Goal: Communication & Community: Ask a question

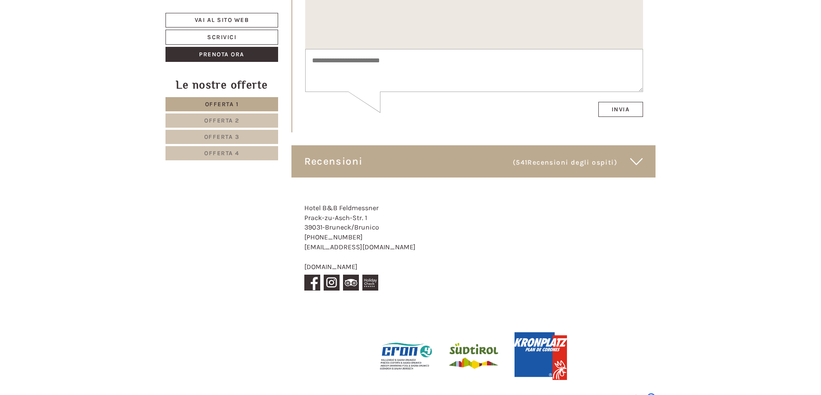
scroll to position [4625, 0]
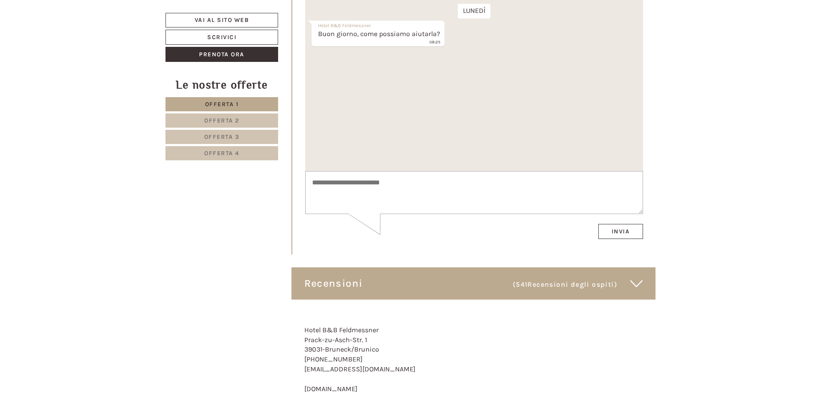
click at [260, 122] on link "Offerta 2" at bounding box center [221, 120] width 113 height 14
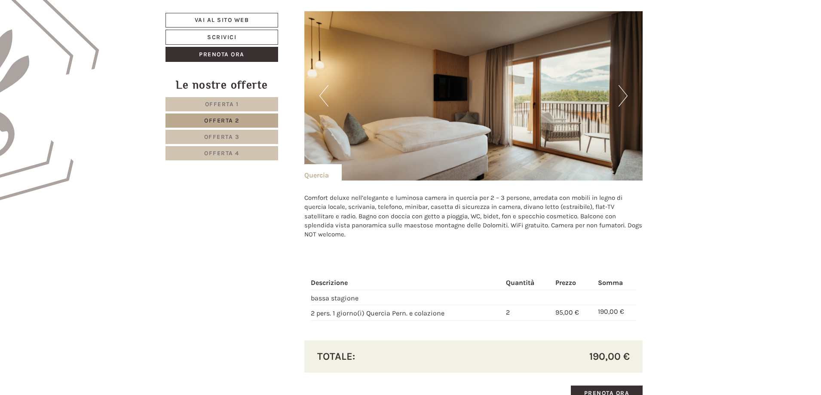
scroll to position [588, 0]
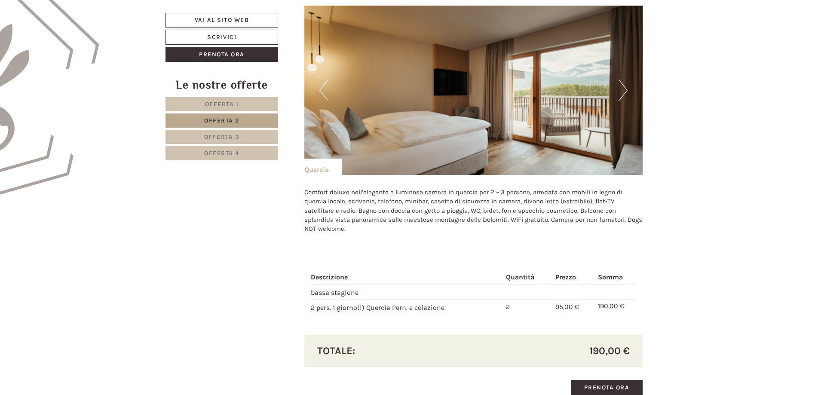
click at [231, 130] on nav "Offerta 1 Offerta 2 Offerta 3 Offerta 4" at bounding box center [222, 128] width 115 height 63
click at [231, 131] on link "Offerta 3" at bounding box center [221, 137] width 113 height 14
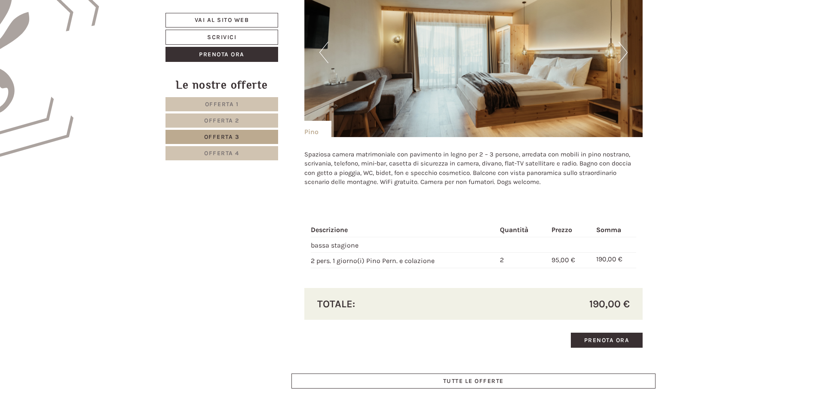
scroll to position [631, 0]
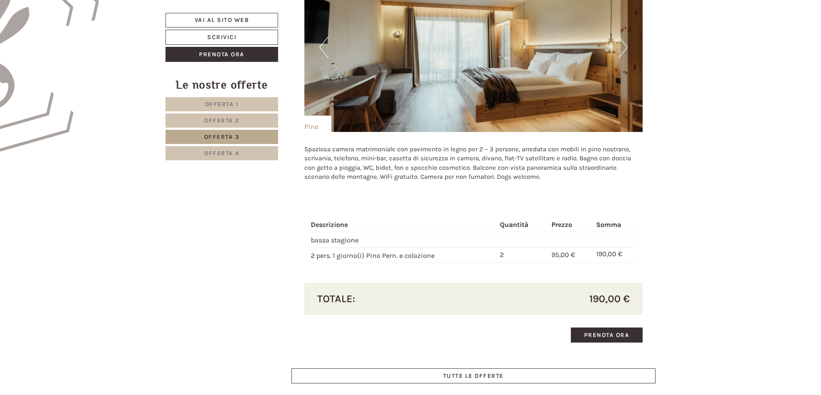
click at [239, 153] on span "Offerta 4" at bounding box center [221, 153] width 35 height 7
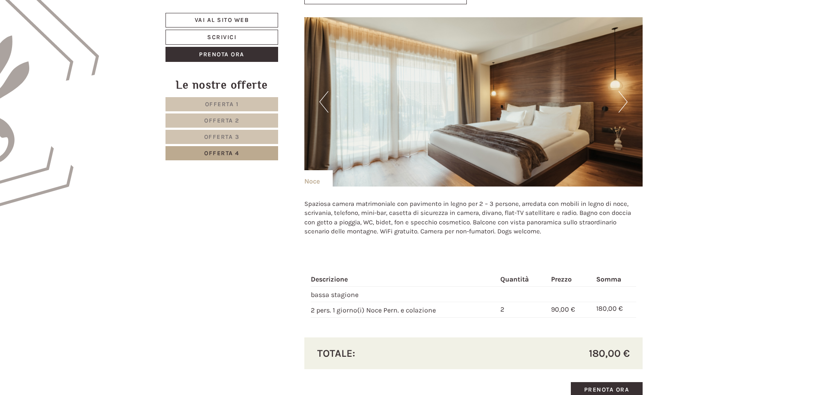
scroll to position [588, 0]
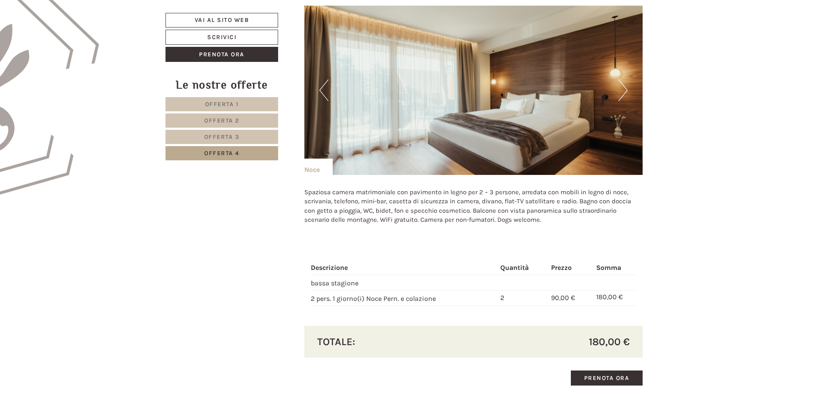
click at [628, 91] on img at bounding box center [473, 90] width 339 height 169
click at [626, 90] on button "Next" at bounding box center [622, 89] width 9 height 21
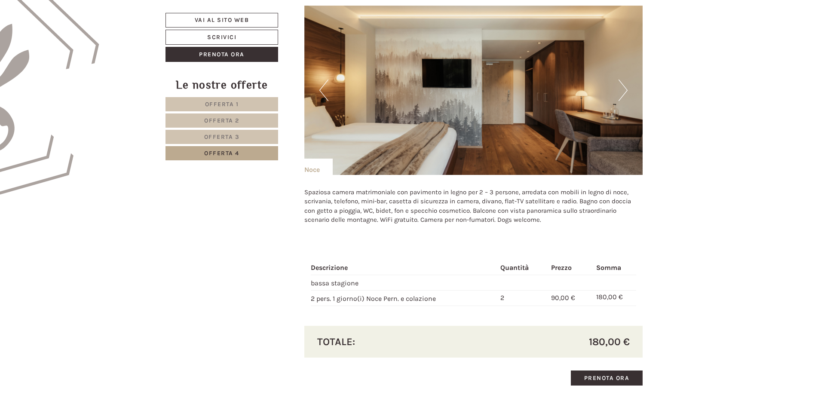
click at [625, 90] on button "Next" at bounding box center [622, 89] width 9 height 21
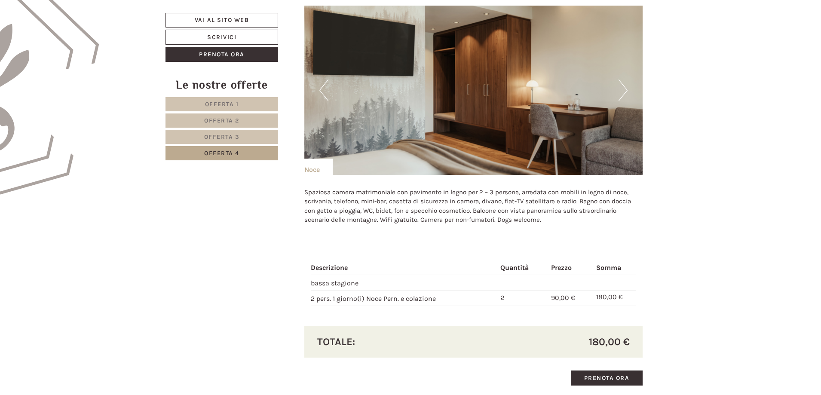
click at [625, 90] on button "Next" at bounding box center [622, 89] width 9 height 21
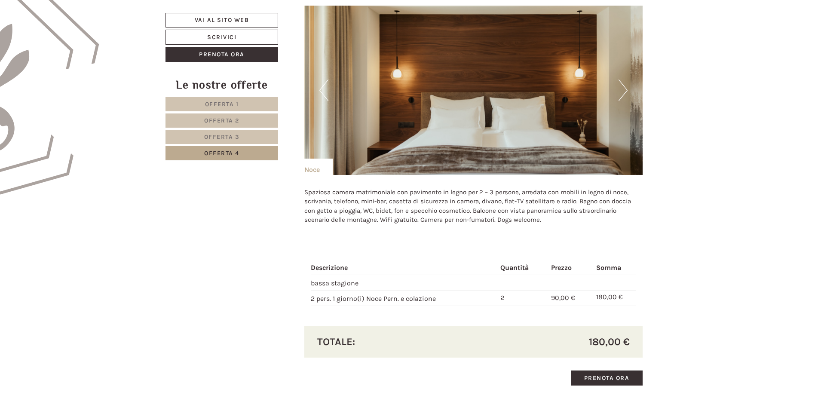
click at [625, 90] on button "Next" at bounding box center [622, 89] width 9 height 21
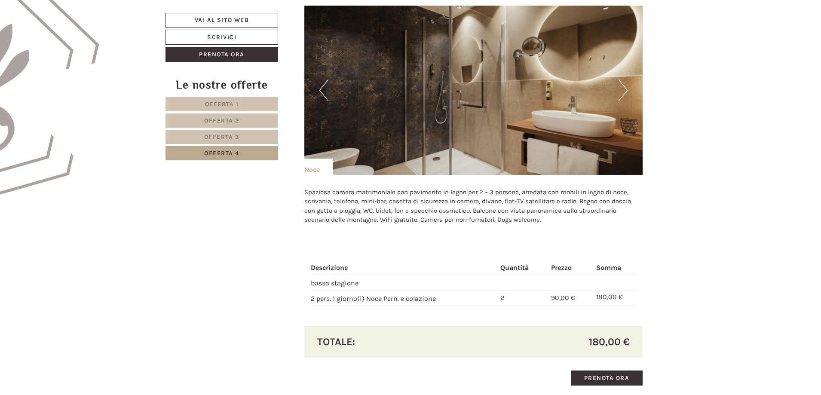
click at [625, 90] on button "Next" at bounding box center [622, 89] width 9 height 21
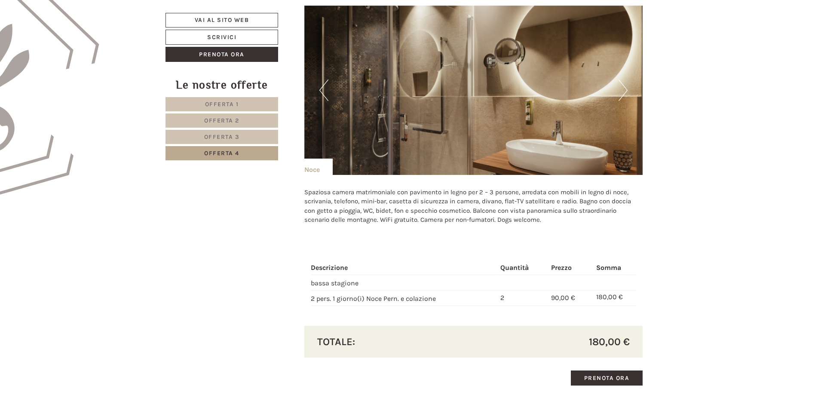
click at [326, 88] on button "Previous" at bounding box center [323, 89] width 9 height 21
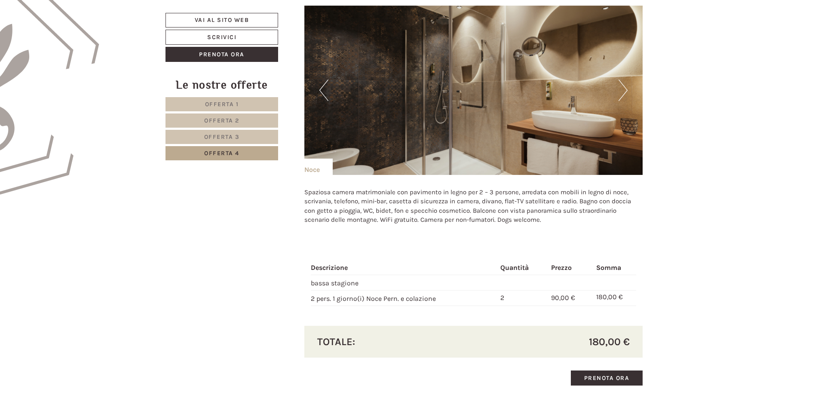
click at [626, 91] on button "Next" at bounding box center [622, 89] width 9 height 21
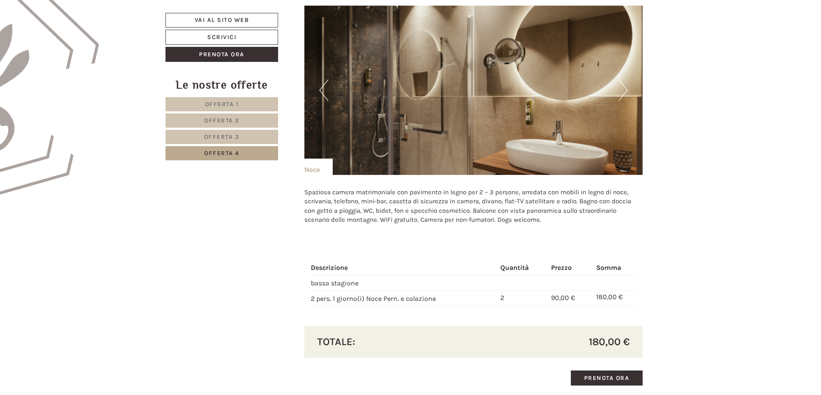
click at [626, 91] on button "Next" at bounding box center [622, 89] width 9 height 21
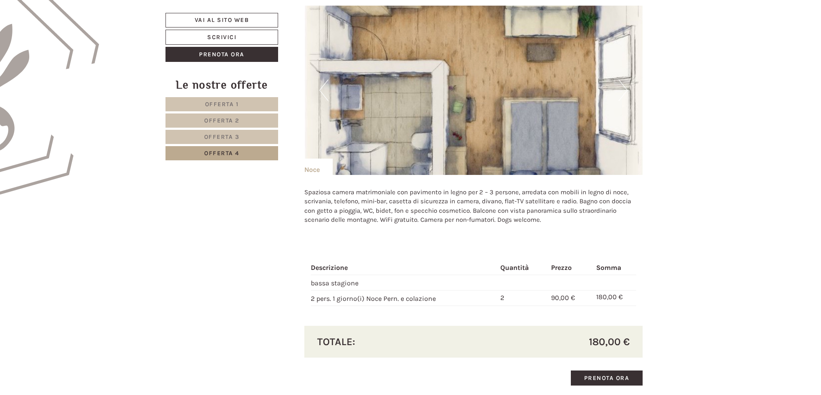
click at [626, 91] on button "Next" at bounding box center [622, 89] width 9 height 21
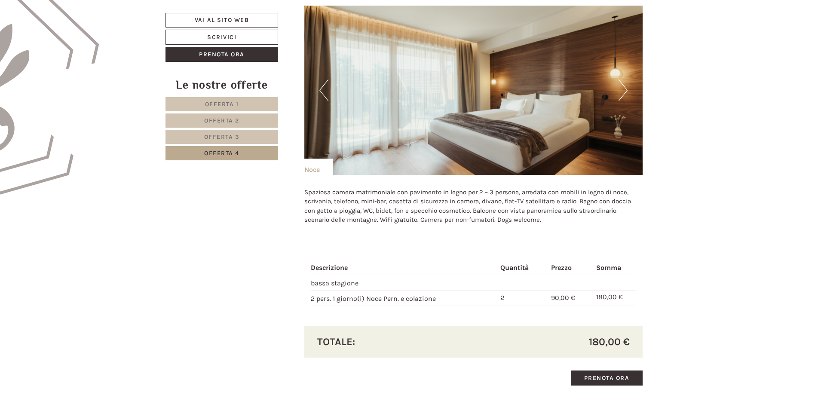
click at [626, 91] on button "Next" at bounding box center [622, 89] width 9 height 21
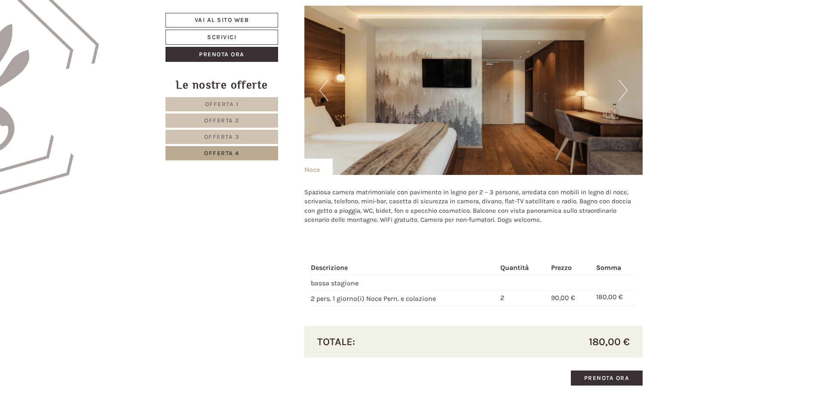
click at [626, 91] on button "Next" at bounding box center [622, 89] width 9 height 21
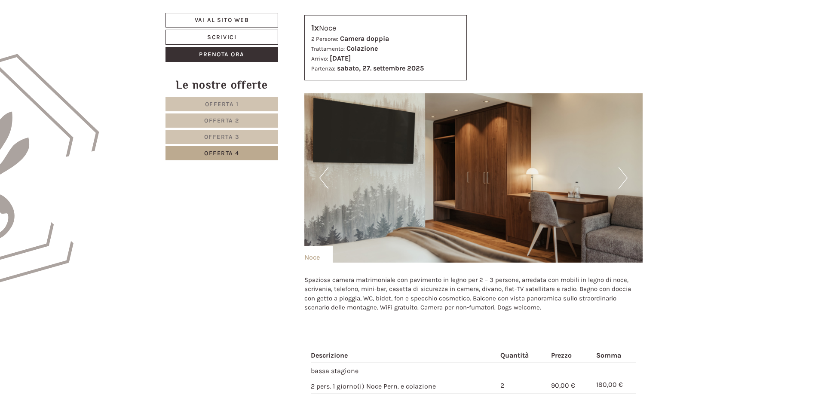
scroll to position [516, 0]
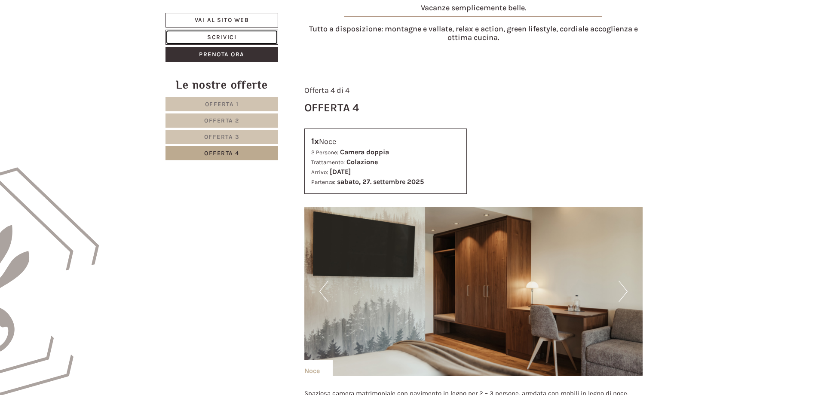
click at [230, 34] on link "Scrivici" at bounding box center [221, 37] width 113 height 15
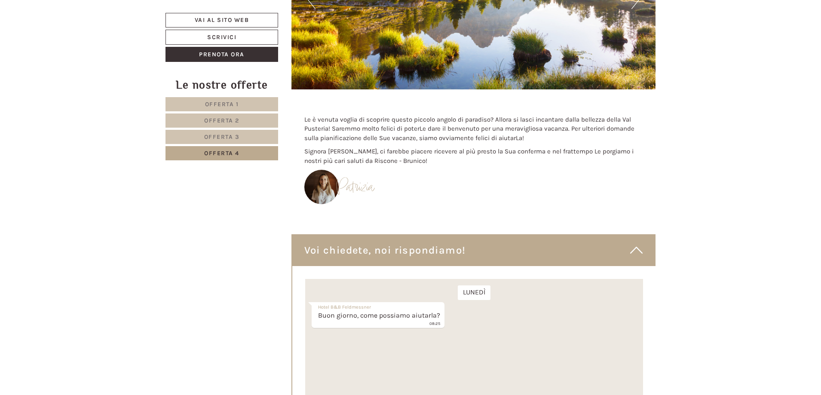
scroll to position [3448, 0]
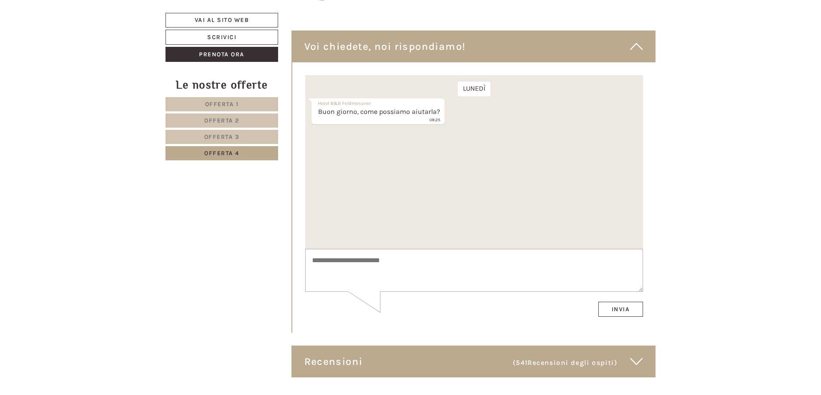
click at [360, 265] on textarea at bounding box center [474, 270] width 338 height 43
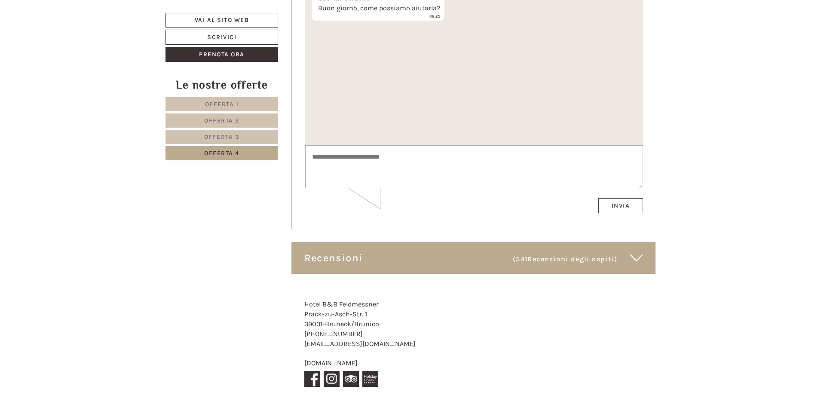
scroll to position [3577, 0]
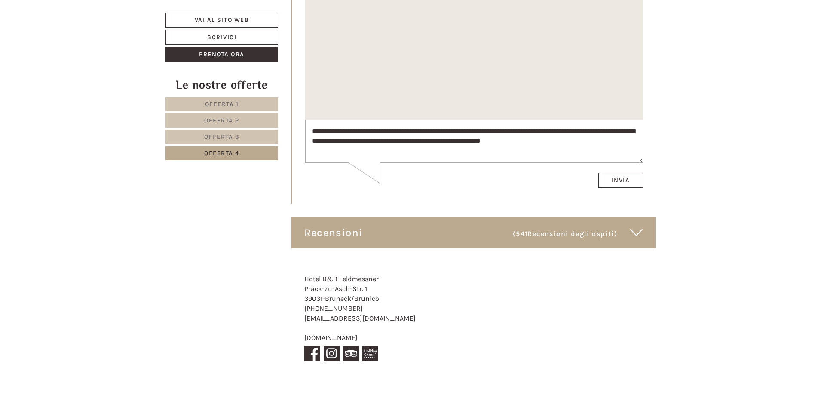
type textarea "**********"
click at [624, 178] on button "Invia" at bounding box center [620, 180] width 45 height 15
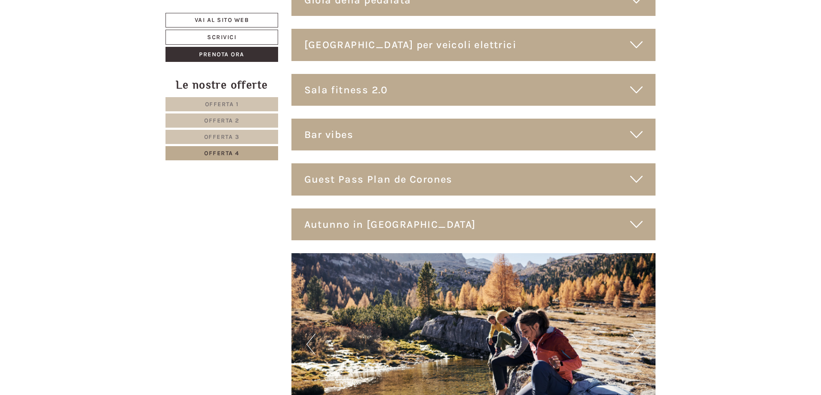
scroll to position [2890, 0]
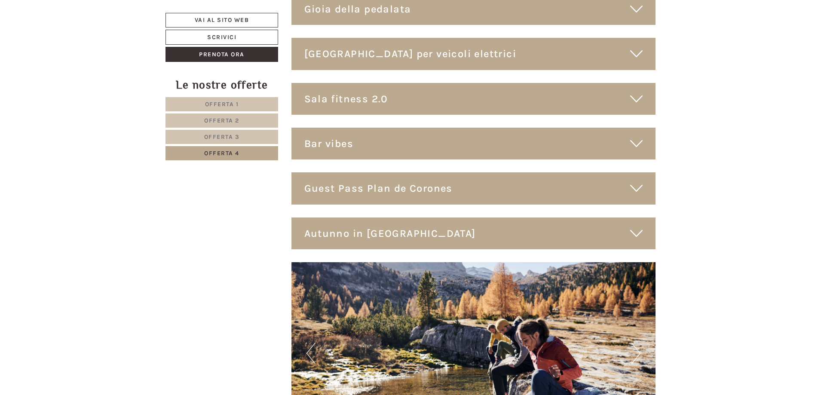
click at [208, 101] on span "Offerta 1" at bounding box center [222, 104] width 34 height 7
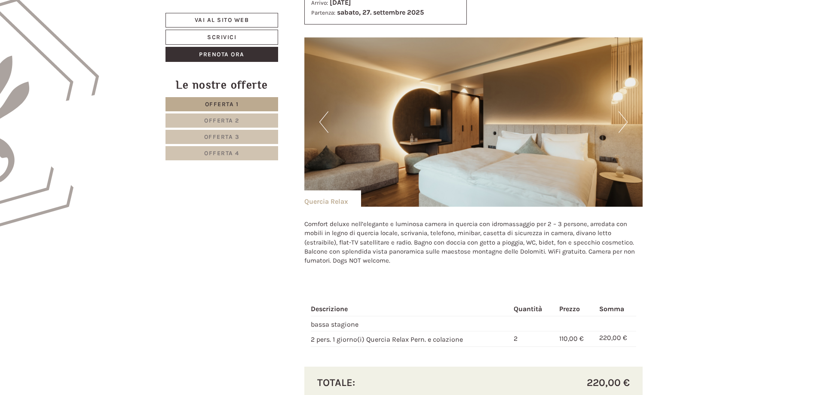
scroll to position [545, 0]
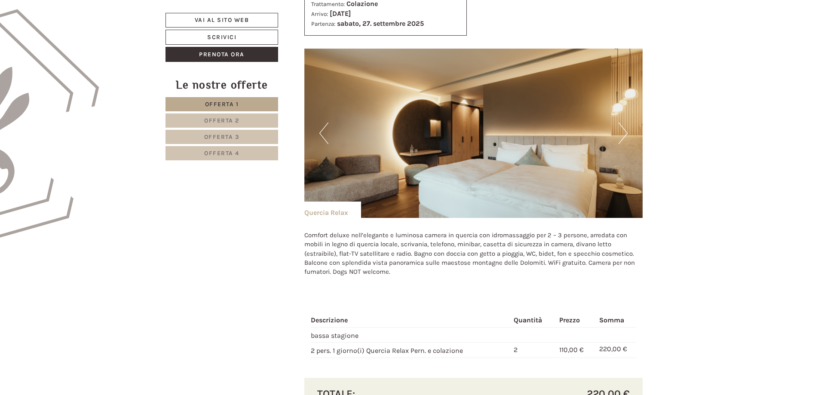
click at [619, 129] on button "Next" at bounding box center [622, 132] width 9 height 21
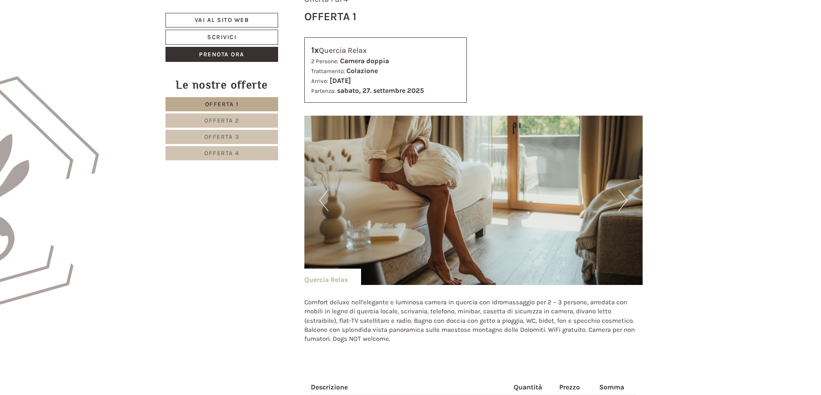
scroll to position [459, 0]
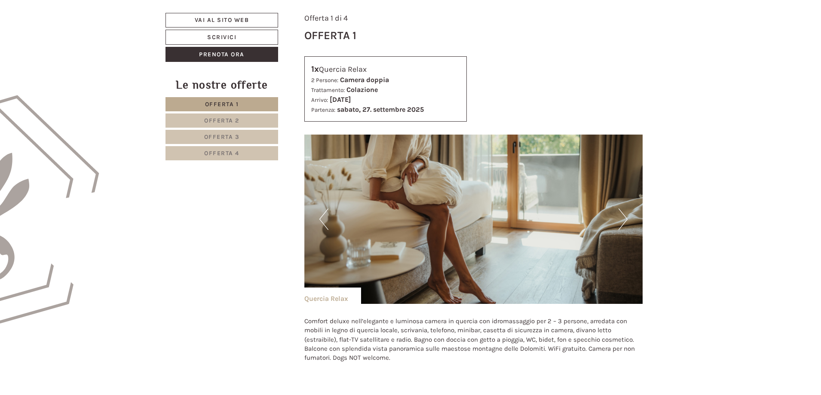
click at [620, 214] on button "Next" at bounding box center [622, 218] width 9 height 21
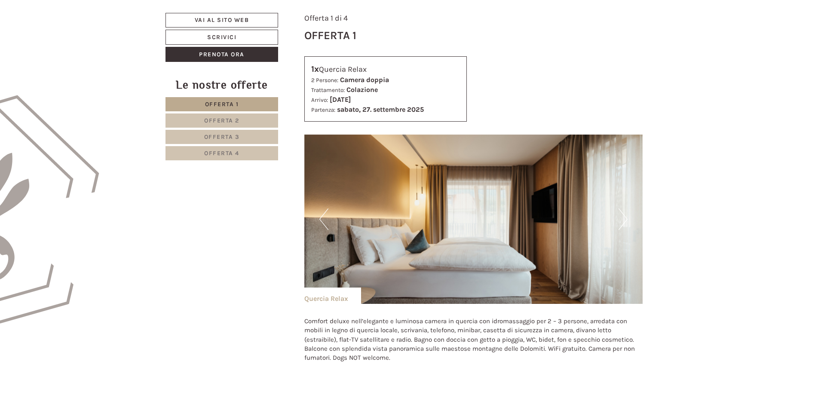
click at [620, 214] on button "Next" at bounding box center [622, 218] width 9 height 21
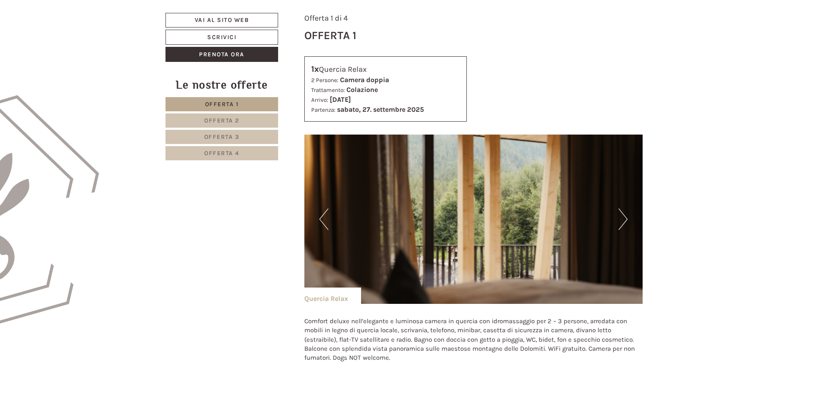
click at [620, 214] on button "Next" at bounding box center [622, 218] width 9 height 21
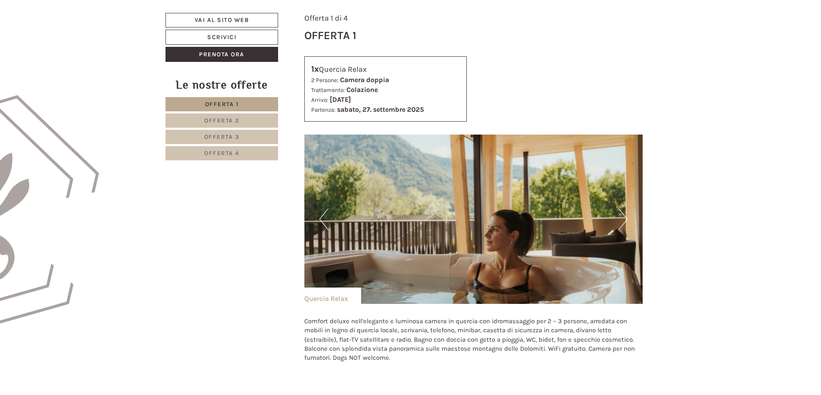
click at [620, 214] on button "Next" at bounding box center [622, 218] width 9 height 21
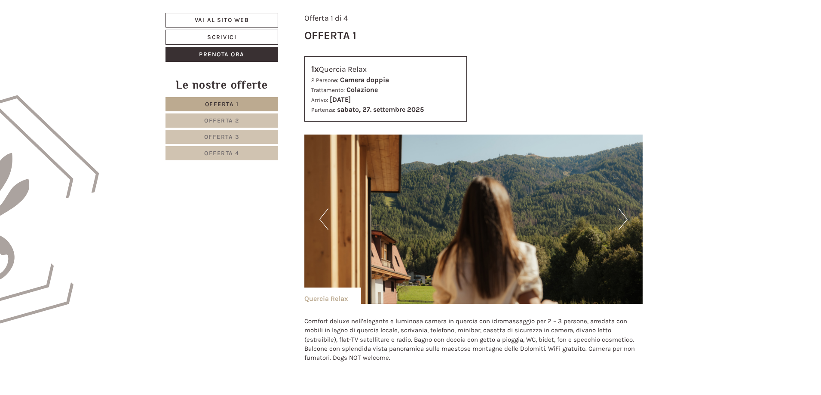
click at [621, 214] on button "Next" at bounding box center [622, 218] width 9 height 21
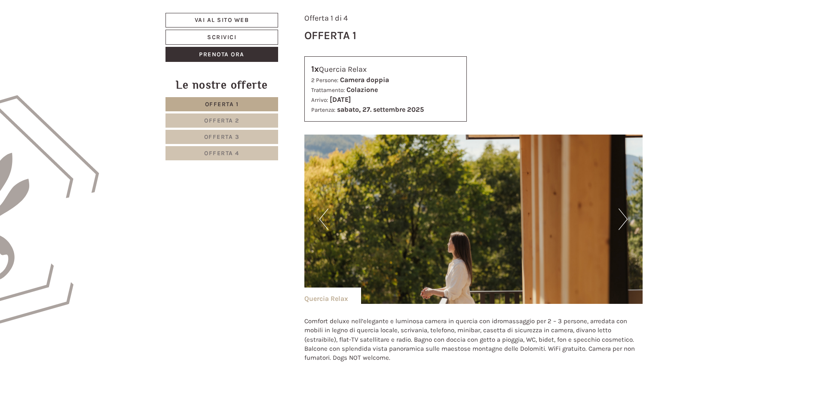
click at [621, 214] on button "Next" at bounding box center [622, 218] width 9 height 21
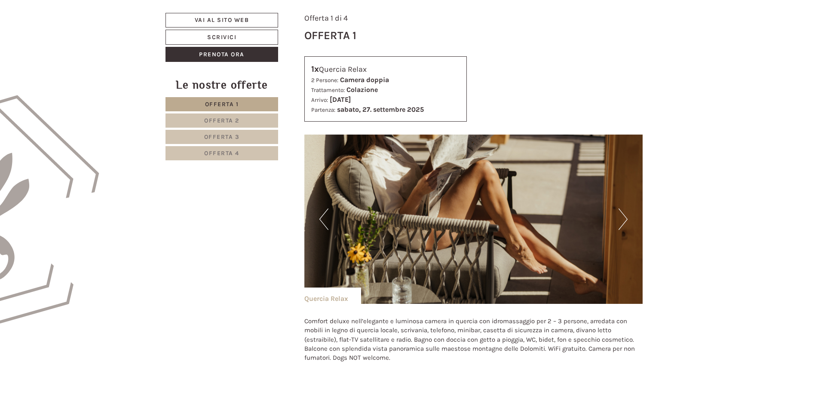
click at [621, 214] on button "Next" at bounding box center [622, 218] width 9 height 21
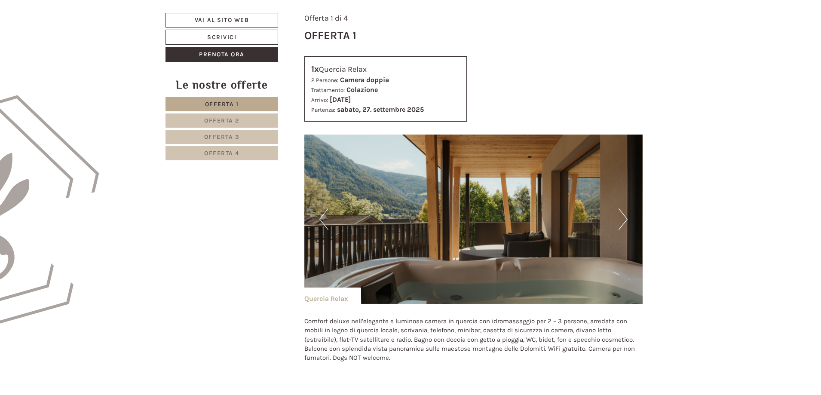
click at [621, 214] on button "Next" at bounding box center [622, 218] width 9 height 21
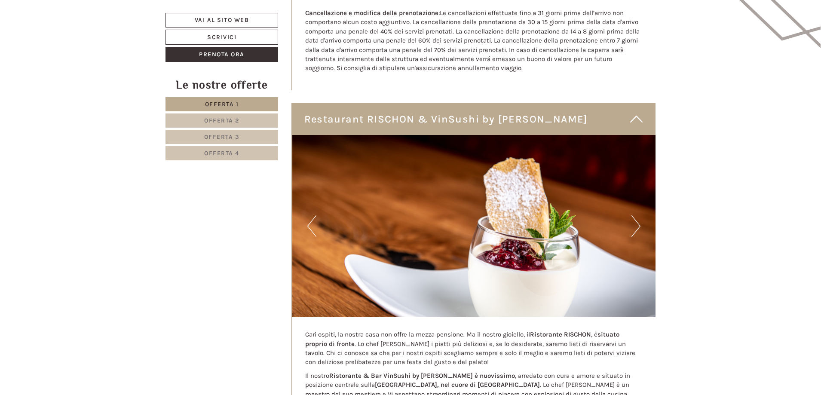
scroll to position [1275, 0]
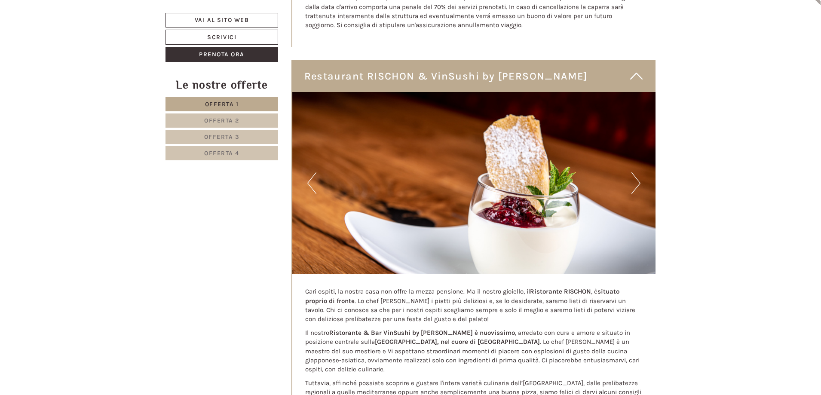
click at [637, 180] on button "Next" at bounding box center [635, 182] width 9 height 21
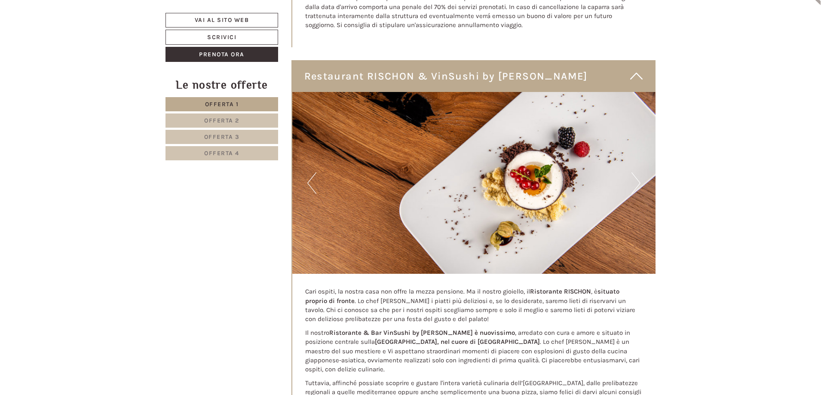
click at [635, 180] on button "Next" at bounding box center [635, 182] width 9 height 21
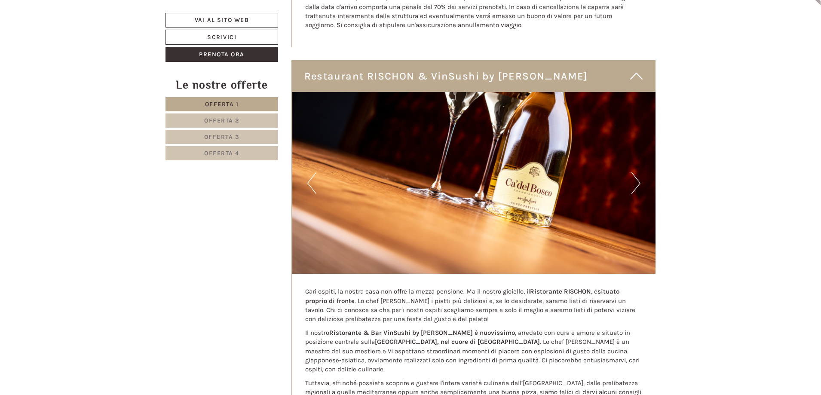
click at [217, 122] on span "Offerta 2" at bounding box center [221, 120] width 35 height 7
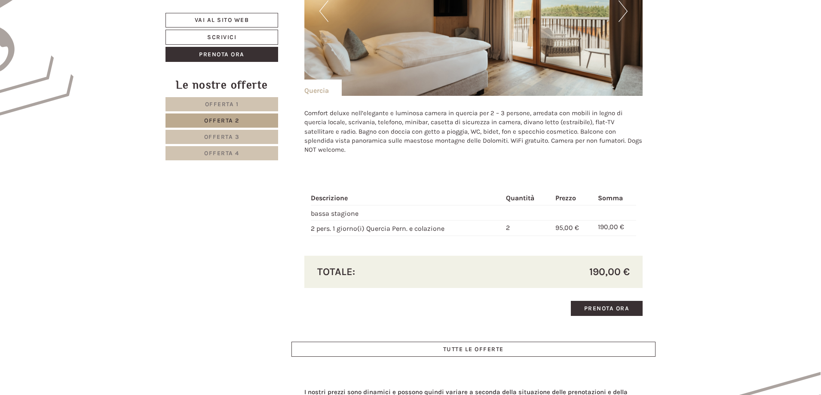
scroll to position [588, 0]
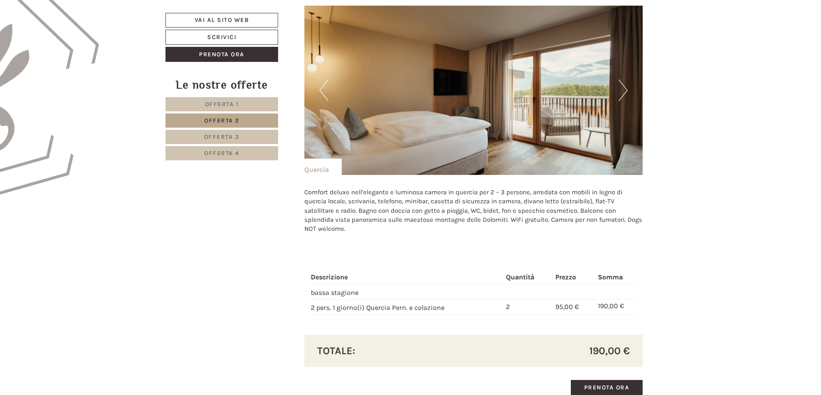
click at [623, 92] on button "Next" at bounding box center [622, 89] width 9 height 21
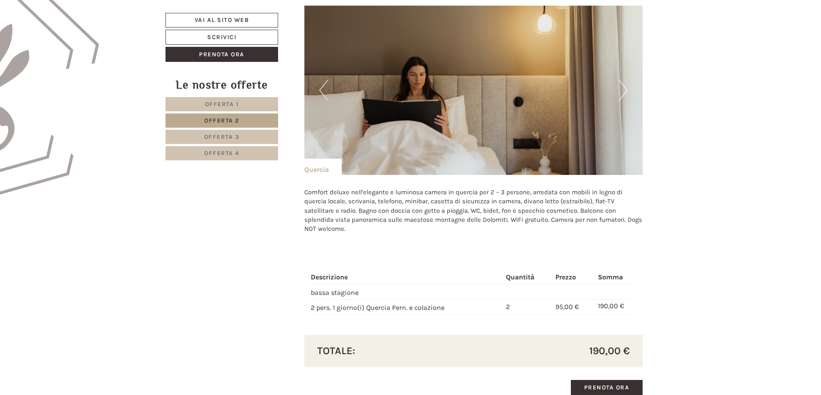
click at [623, 92] on button "Next" at bounding box center [622, 89] width 9 height 21
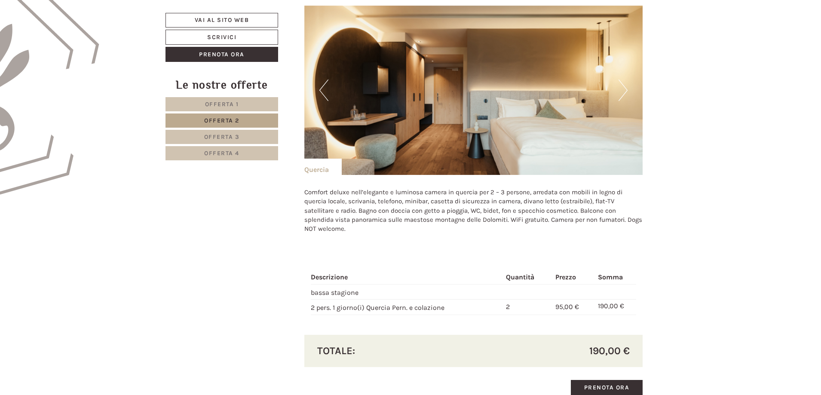
click at [623, 92] on button "Next" at bounding box center [622, 89] width 9 height 21
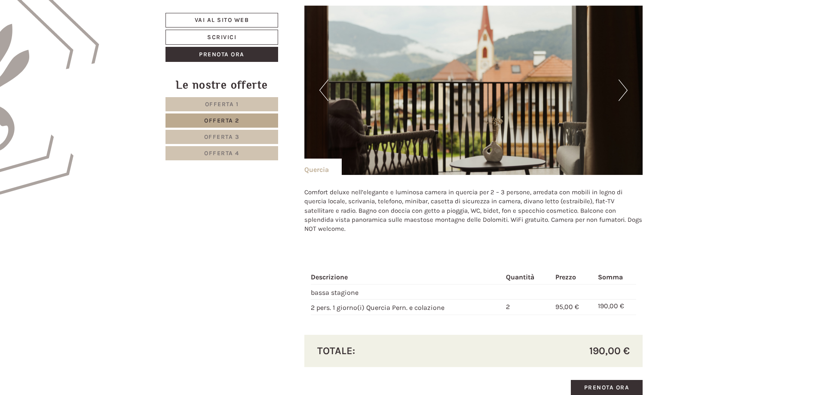
click at [623, 92] on button "Next" at bounding box center [622, 89] width 9 height 21
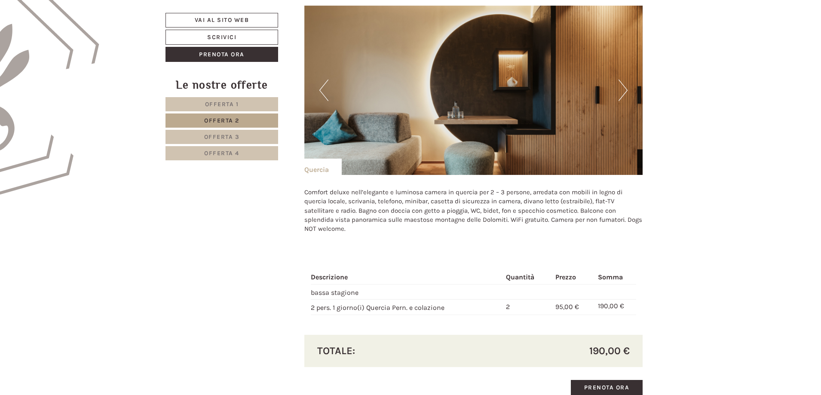
click at [623, 92] on button "Next" at bounding box center [622, 89] width 9 height 21
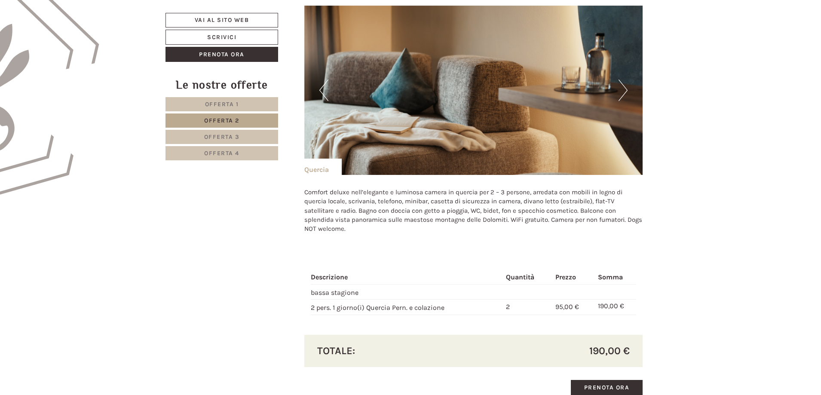
click at [623, 92] on button "Next" at bounding box center [622, 89] width 9 height 21
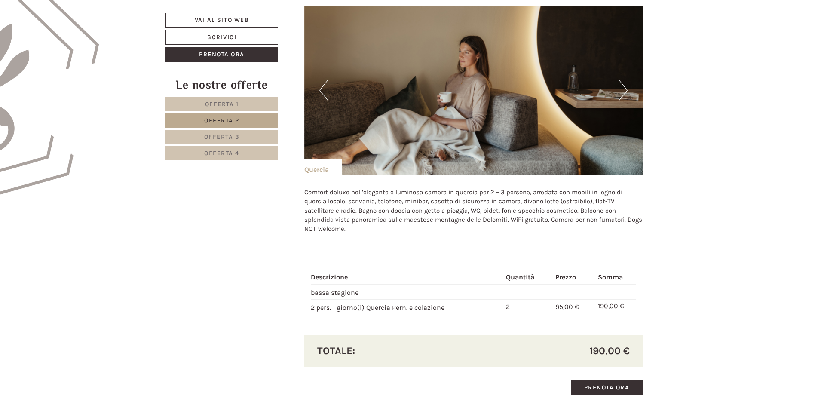
click at [623, 92] on button "Next" at bounding box center [622, 89] width 9 height 21
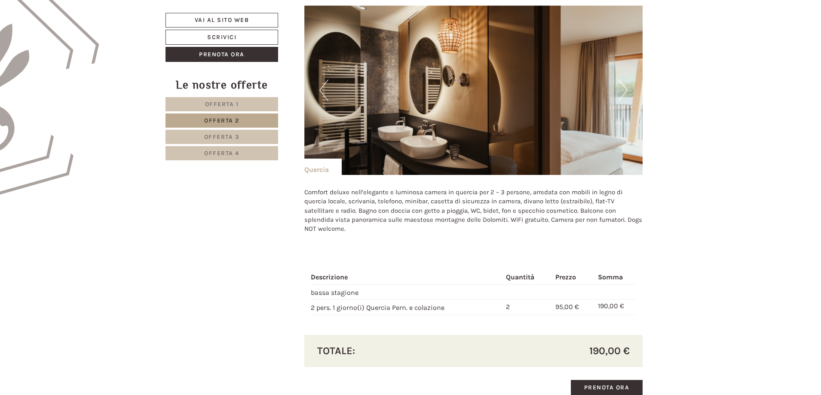
click at [623, 92] on button "Next" at bounding box center [622, 89] width 9 height 21
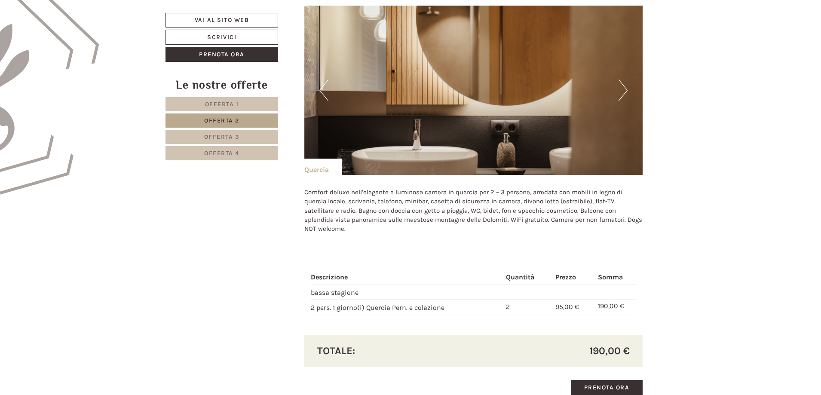
click at [623, 92] on button "Next" at bounding box center [622, 89] width 9 height 21
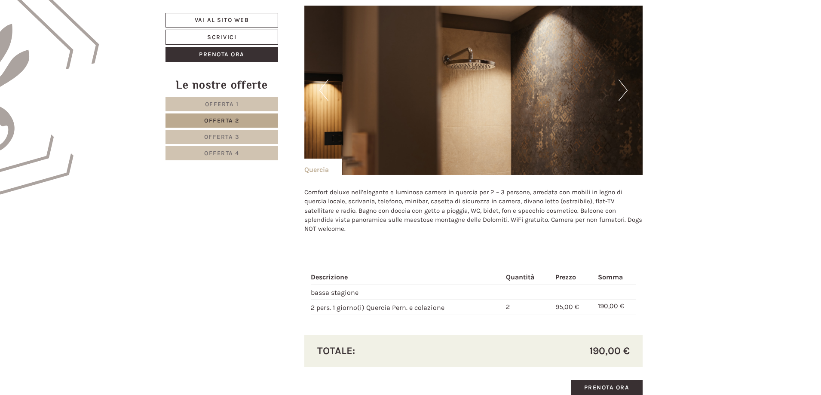
click at [623, 92] on button "Next" at bounding box center [622, 89] width 9 height 21
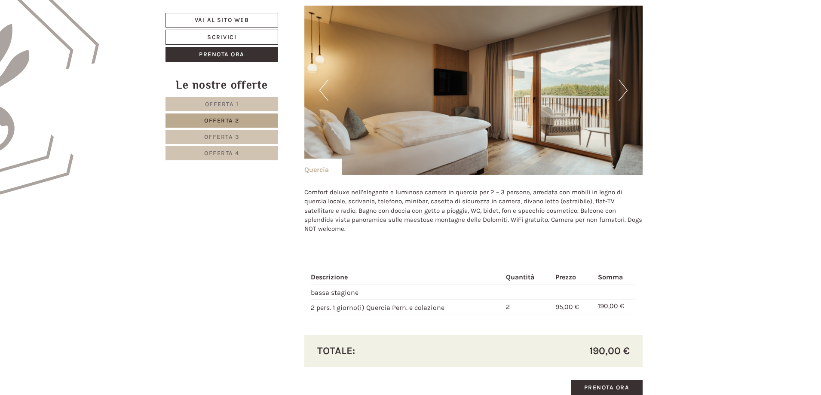
click at [623, 92] on button "Next" at bounding box center [622, 89] width 9 height 21
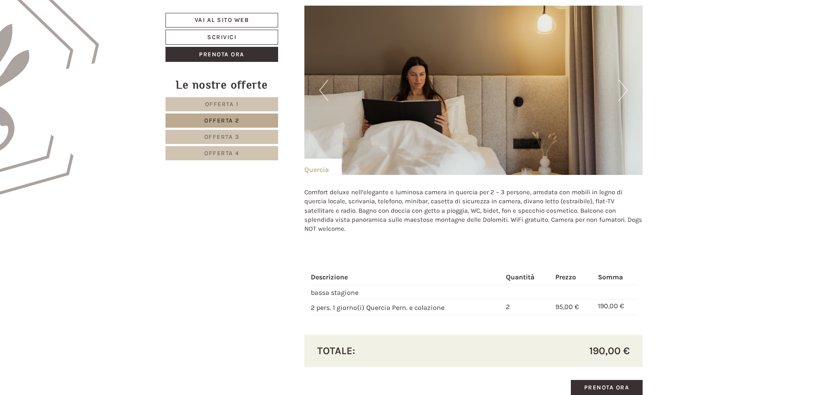
click at [623, 92] on button "Next" at bounding box center [622, 89] width 9 height 21
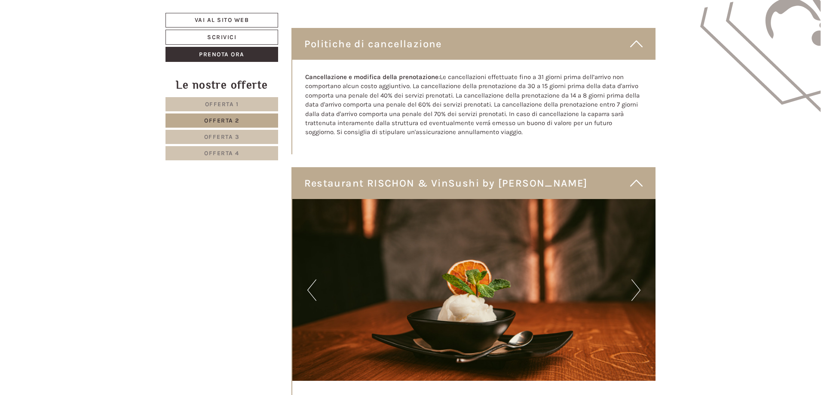
scroll to position [1189, 0]
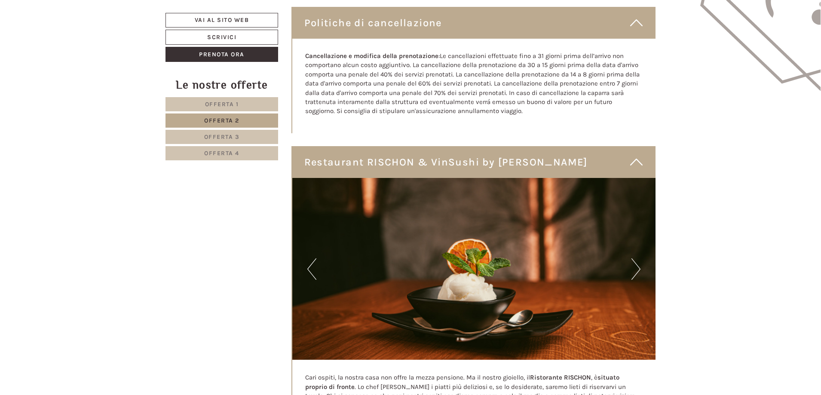
click at [245, 134] on link "Offerta 3" at bounding box center [221, 137] width 113 height 14
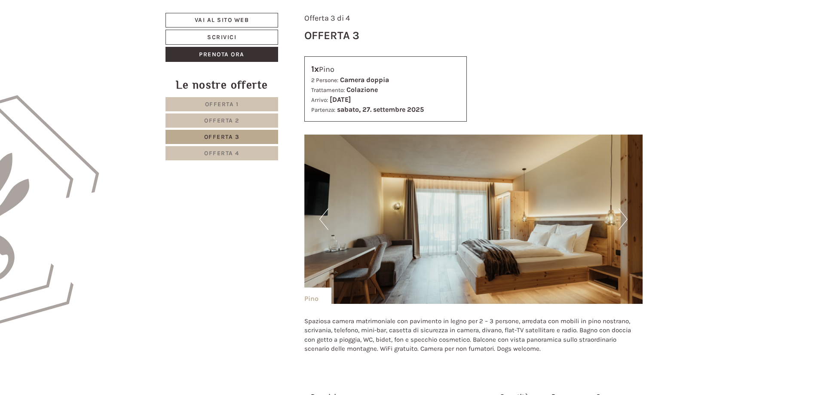
click at [622, 217] on button "Next" at bounding box center [622, 218] width 9 height 21
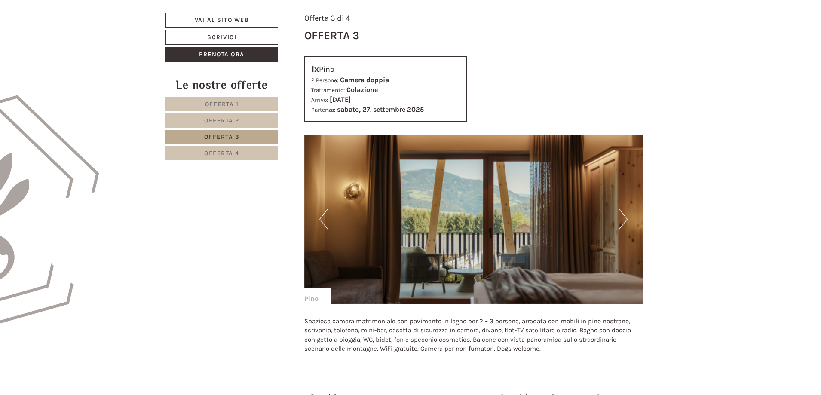
click at [622, 217] on button "Next" at bounding box center [622, 218] width 9 height 21
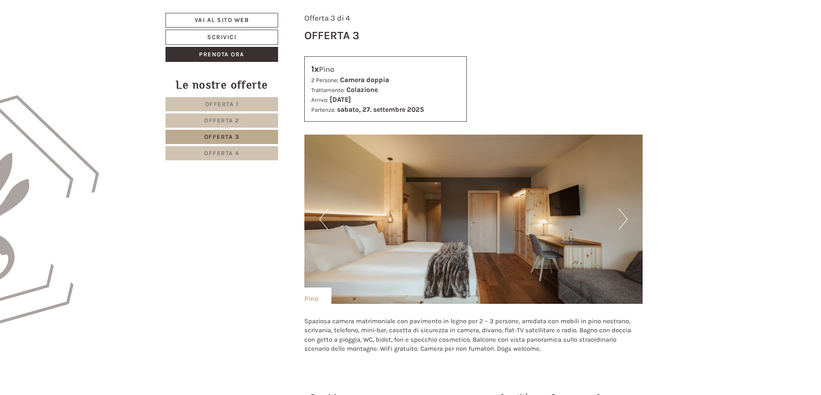
click at [622, 217] on button "Next" at bounding box center [622, 218] width 9 height 21
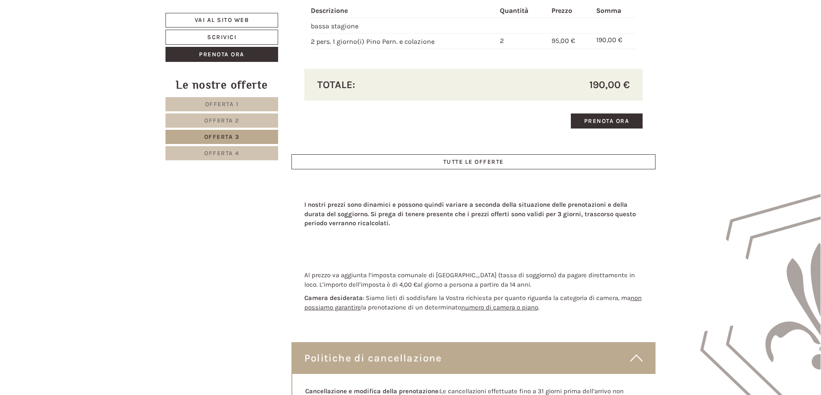
scroll to position [846, 0]
click at [231, 155] on span "Offerta 4" at bounding box center [221, 153] width 35 height 7
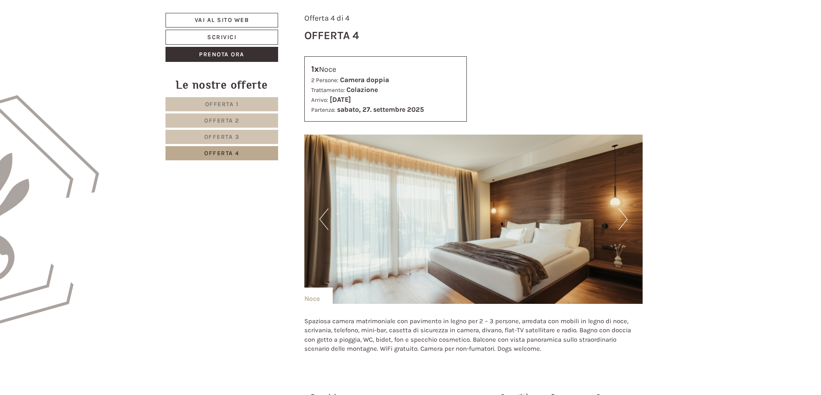
click at [628, 219] on img at bounding box center [473, 218] width 339 height 169
click at [624, 219] on button "Next" at bounding box center [622, 218] width 9 height 21
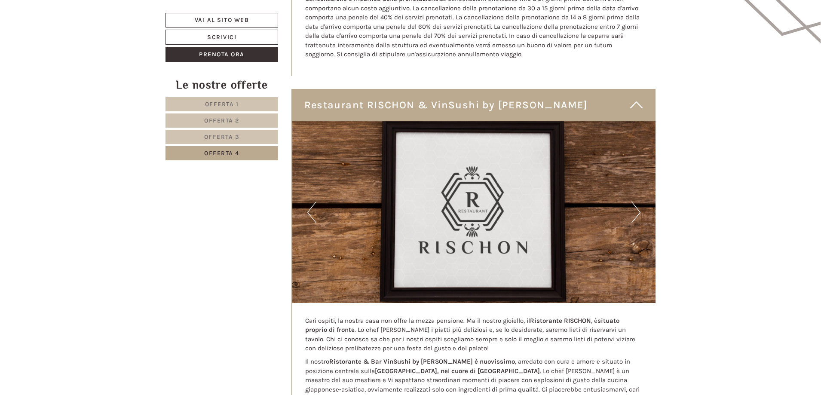
scroll to position [1232, 0]
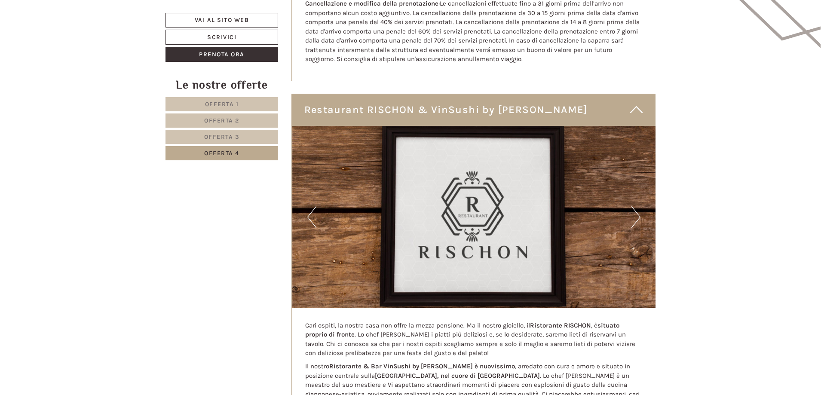
click at [636, 217] on button "Next" at bounding box center [635, 216] width 9 height 21
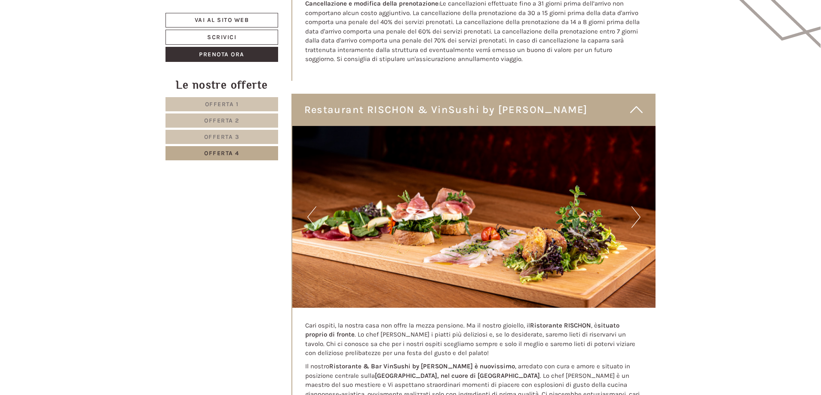
click at [636, 217] on button "Next" at bounding box center [635, 216] width 9 height 21
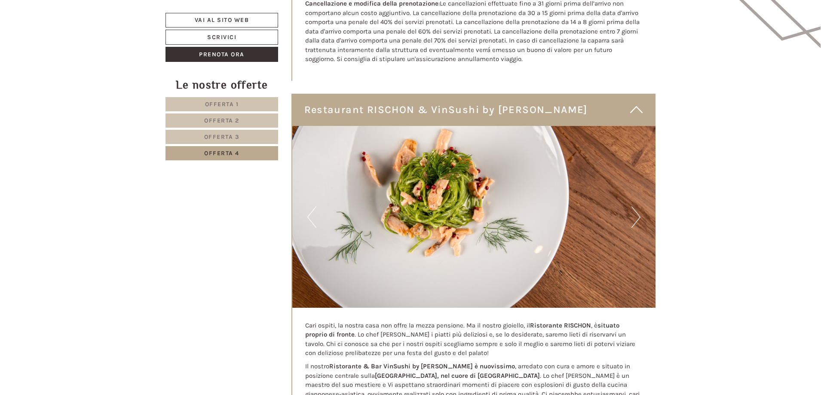
click at [636, 217] on button "Next" at bounding box center [635, 216] width 9 height 21
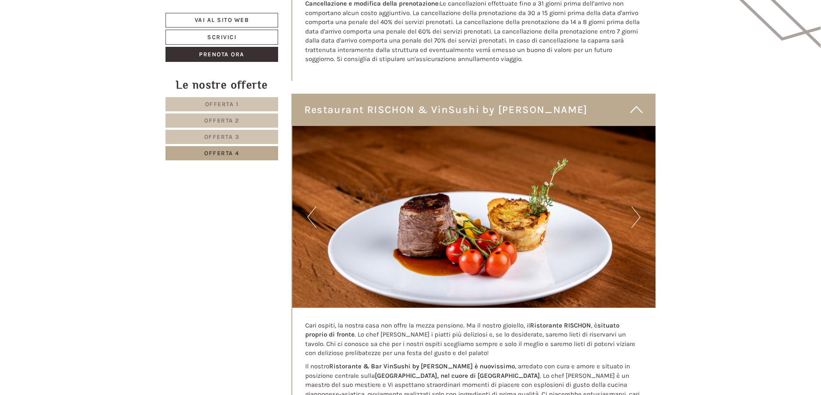
click at [636, 217] on button "Next" at bounding box center [635, 216] width 9 height 21
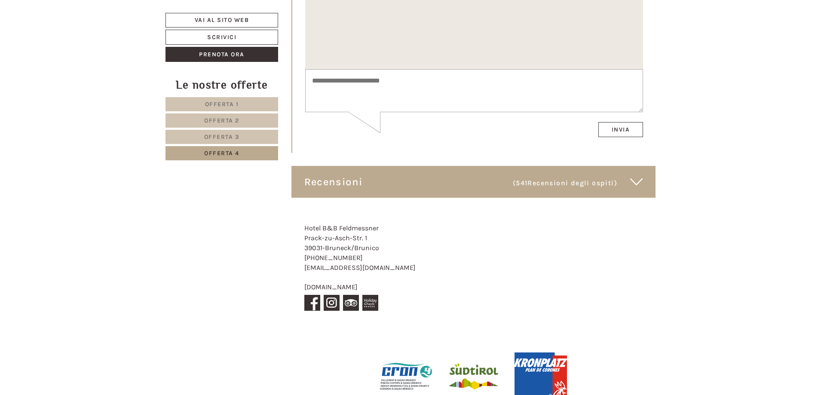
scroll to position [3553, 0]
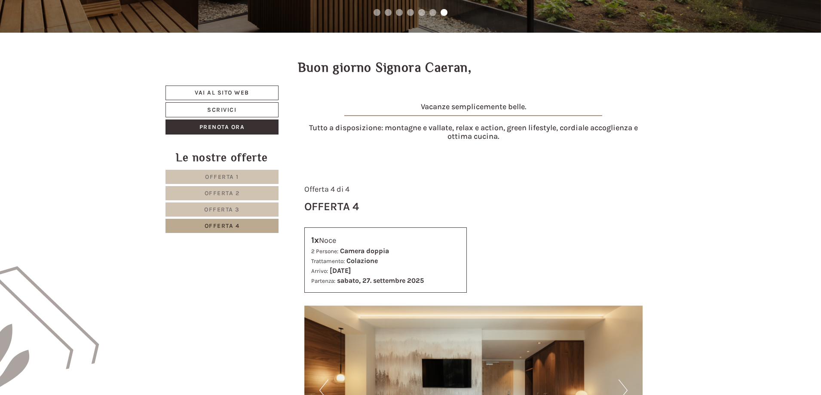
scroll to position [287, 0]
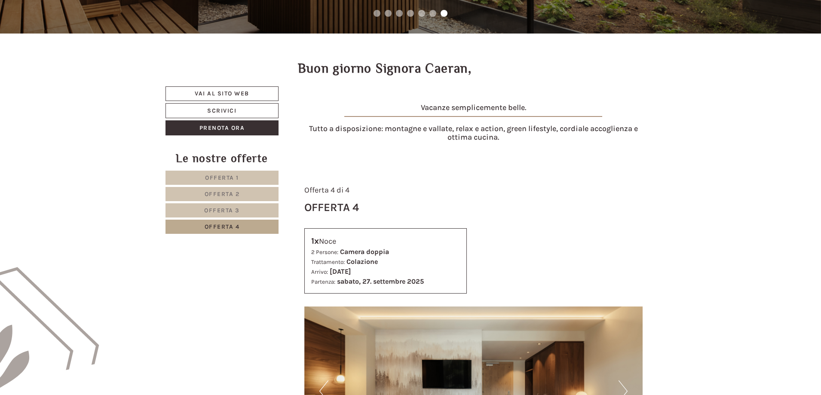
click at [235, 180] on span "Offerta 1" at bounding box center [222, 177] width 34 height 7
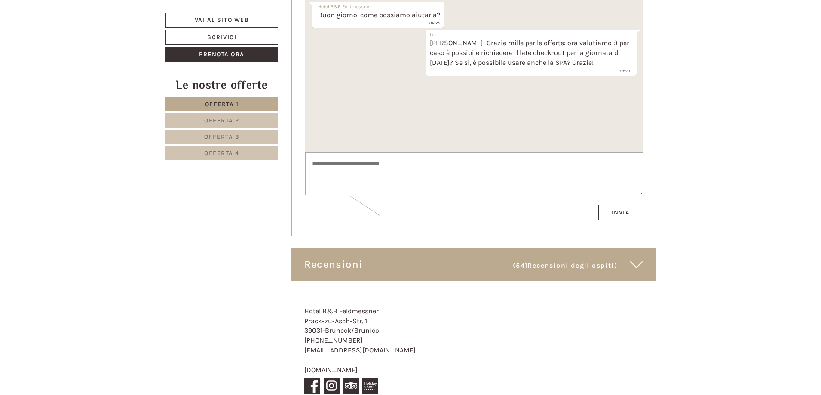
scroll to position [3493, 0]
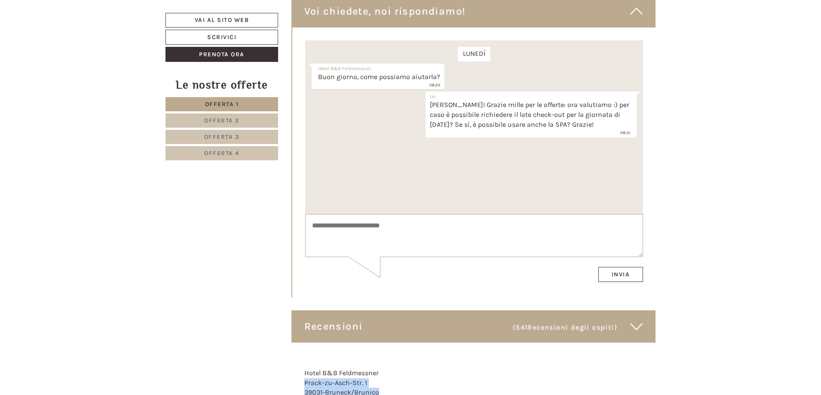
drag, startPoint x: 305, startPoint y: 374, endPoint x: 380, endPoint y: 379, distance: 75.4
click at [358, 229] on textarea at bounding box center [474, 235] width 338 height 43
click at [408, 321] on div "Recensioni (541 Recensioni degli ospiti )" at bounding box center [473, 326] width 364 height 32
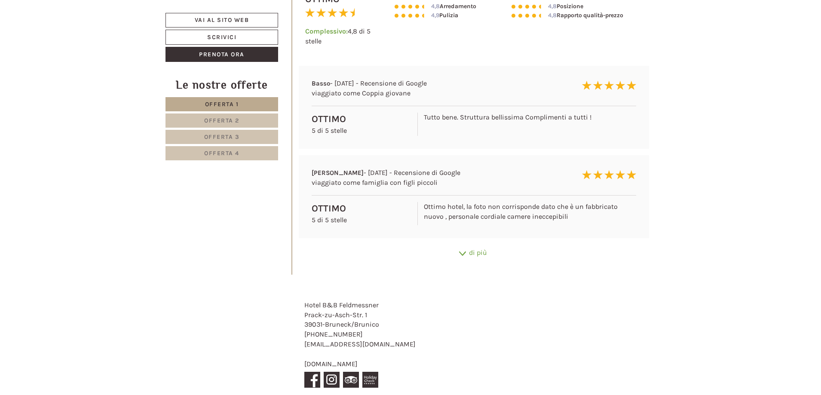
scroll to position [3873, 0]
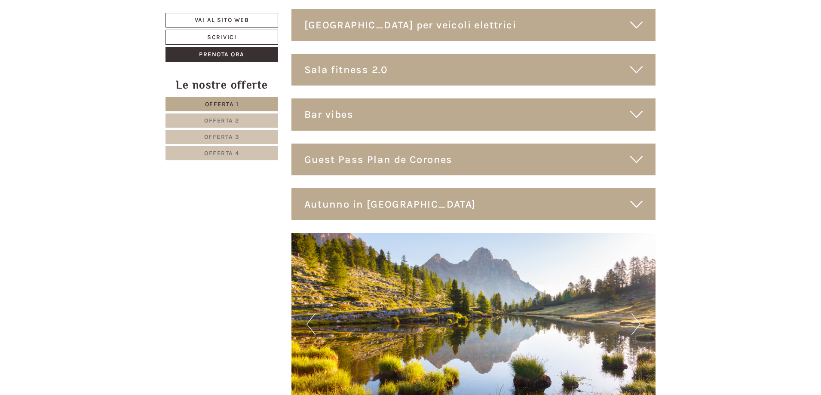
click at [237, 105] on span "Offerta 1" at bounding box center [222, 104] width 34 height 7
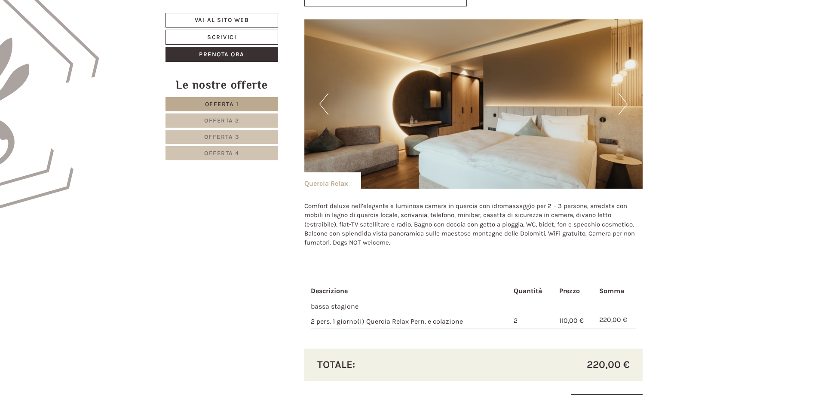
scroll to position [588, 0]
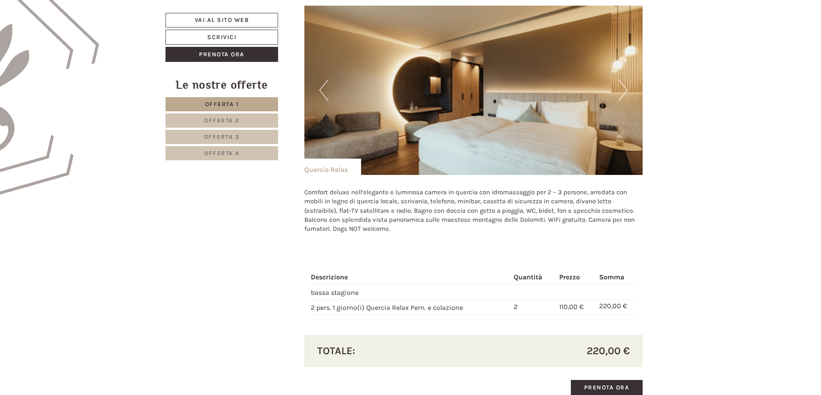
click at [626, 91] on button "Next" at bounding box center [622, 89] width 9 height 21
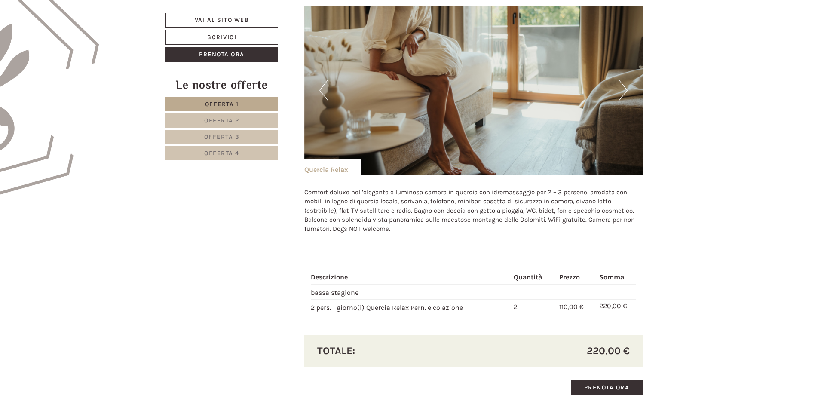
click at [626, 91] on button "Next" at bounding box center [622, 89] width 9 height 21
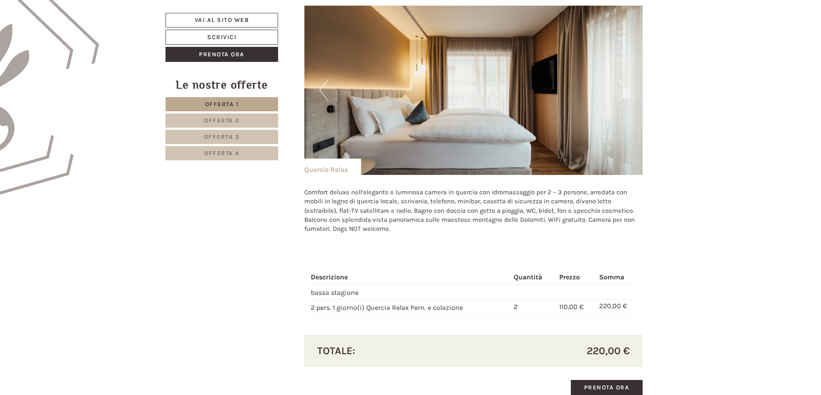
click at [626, 91] on button "Next" at bounding box center [622, 89] width 9 height 21
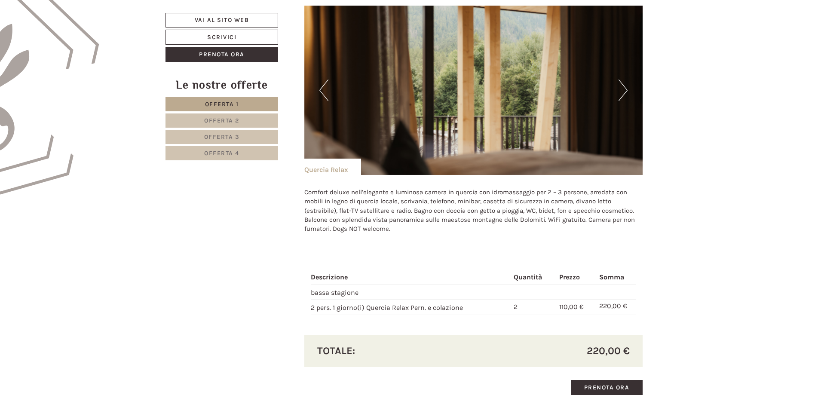
click at [626, 91] on button "Next" at bounding box center [622, 89] width 9 height 21
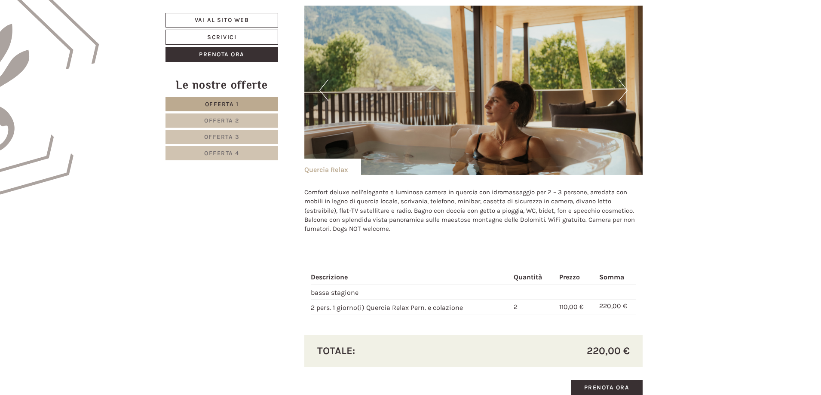
click at [626, 91] on button "Next" at bounding box center [622, 89] width 9 height 21
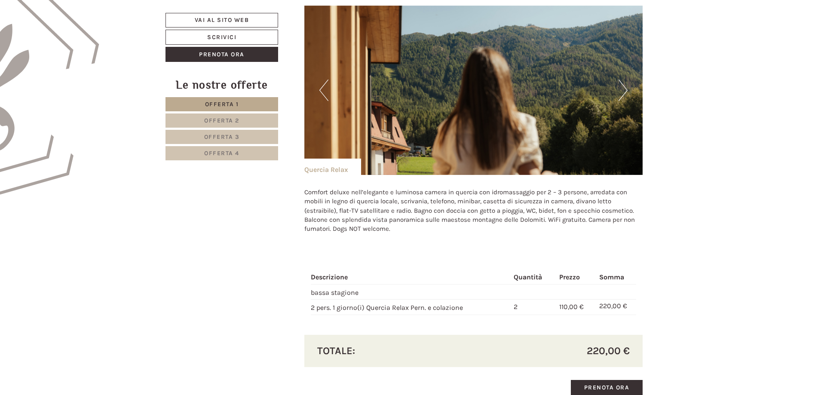
click at [626, 91] on button "Next" at bounding box center [622, 89] width 9 height 21
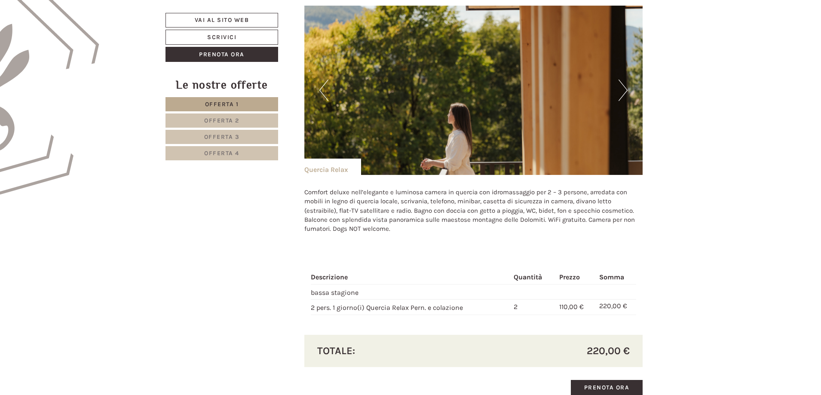
click at [626, 91] on button "Next" at bounding box center [622, 89] width 9 height 21
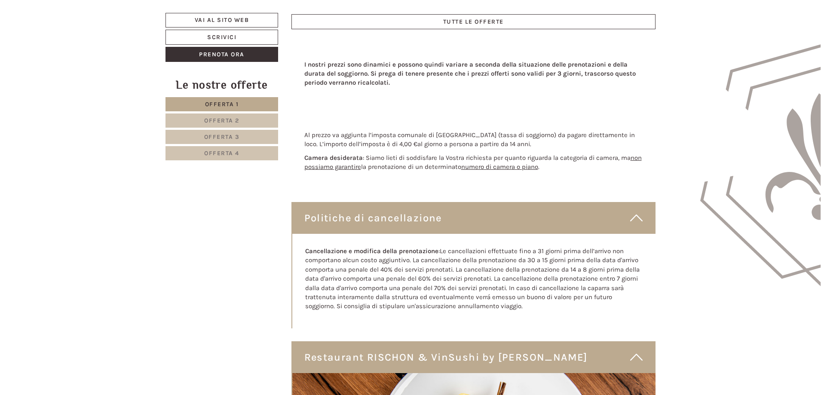
scroll to position [1018, 0]
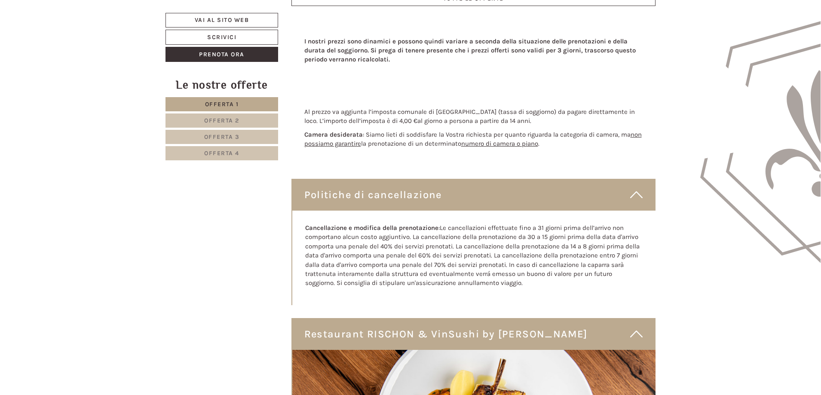
click at [250, 119] on link "Offerta 2" at bounding box center [221, 120] width 113 height 14
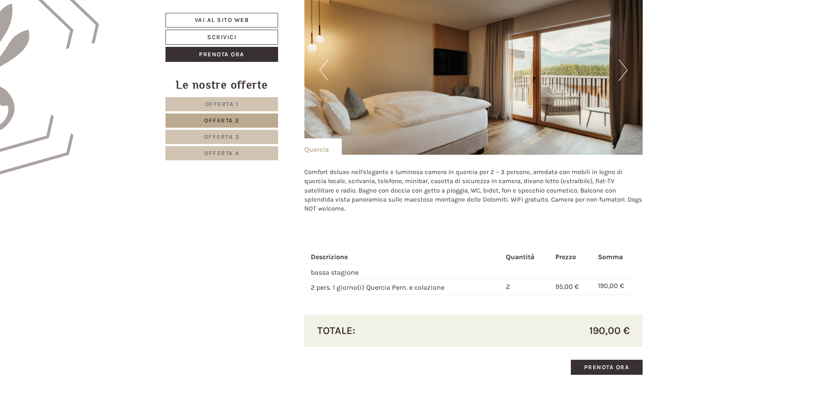
scroll to position [631, 0]
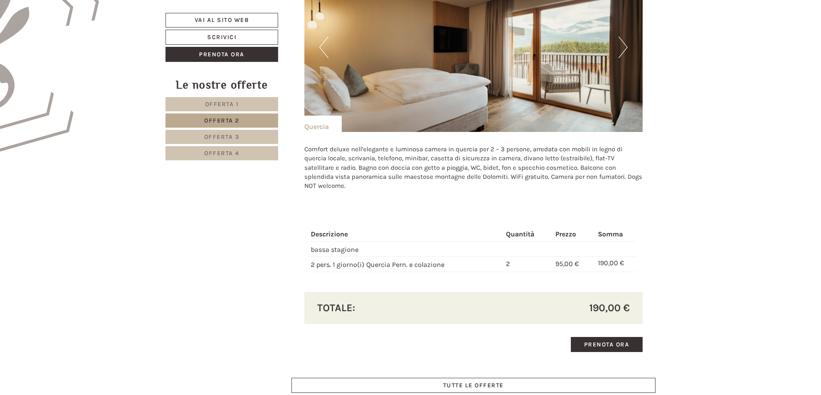
click at [622, 47] on button "Next" at bounding box center [622, 47] width 9 height 21
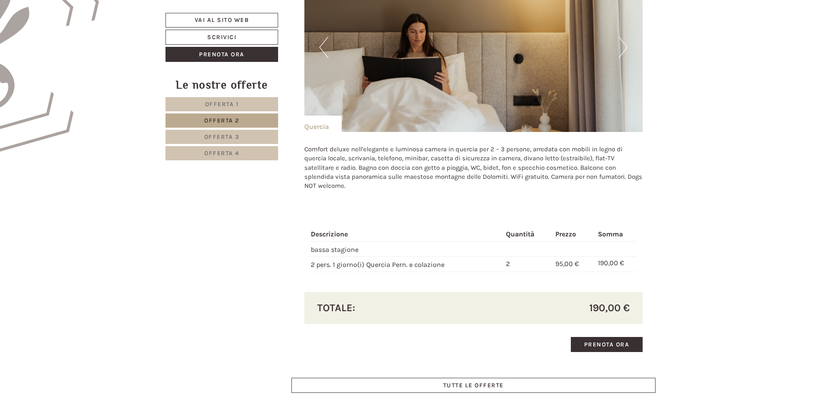
click at [622, 47] on button "Next" at bounding box center [622, 47] width 9 height 21
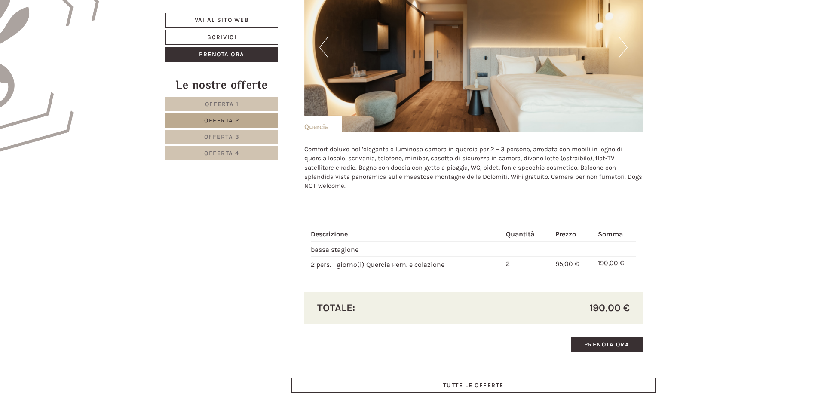
click at [622, 47] on button "Next" at bounding box center [622, 47] width 9 height 21
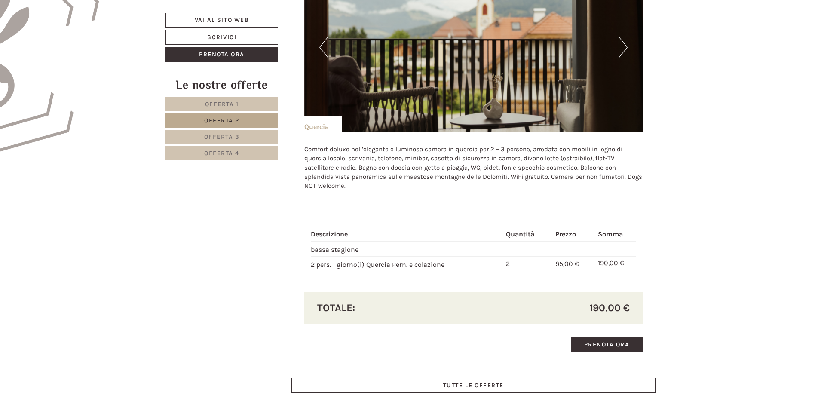
click at [622, 47] on button "Next" at bounding box center [622, 47] width 9 height 21
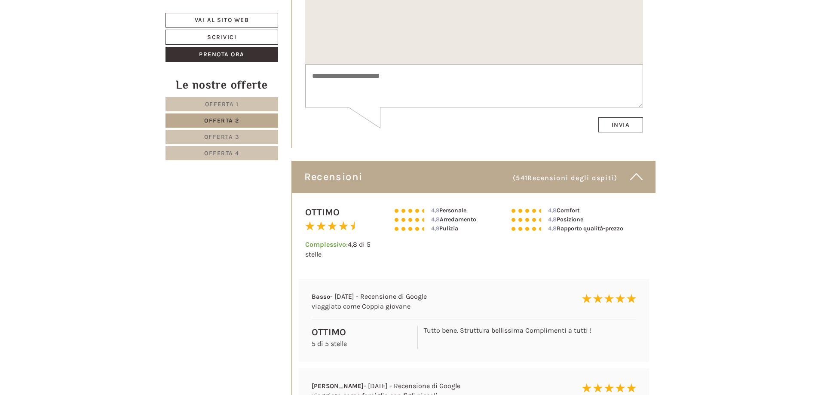
scroll to position [3510, 0]
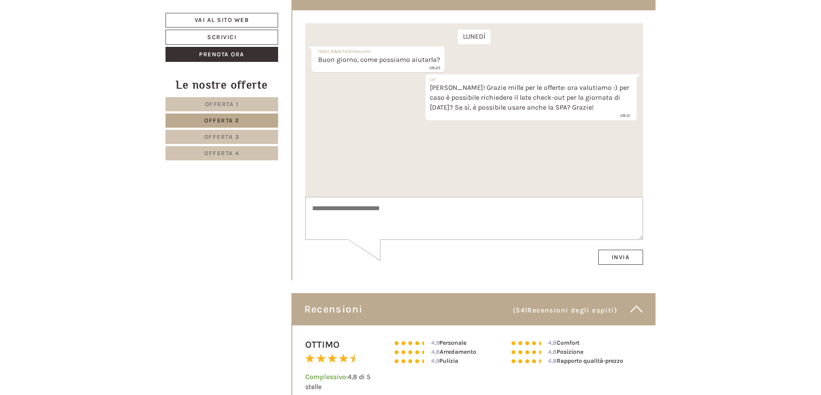
click at [451, 214] on textarea at bounding box center [474, 217] width 338 height 43
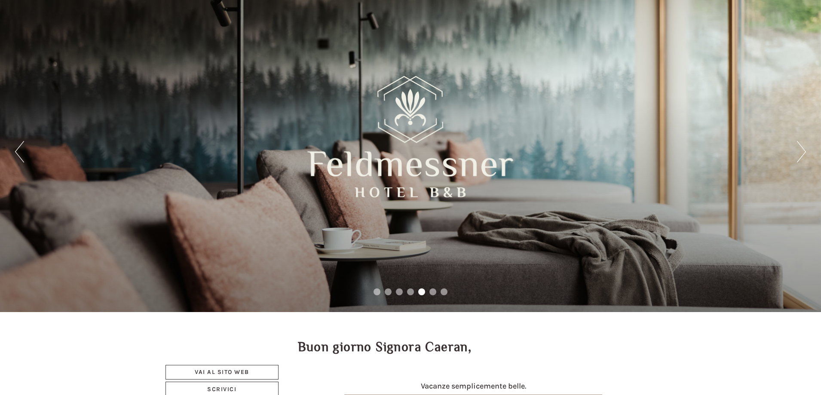
scroll to position [129, 0]
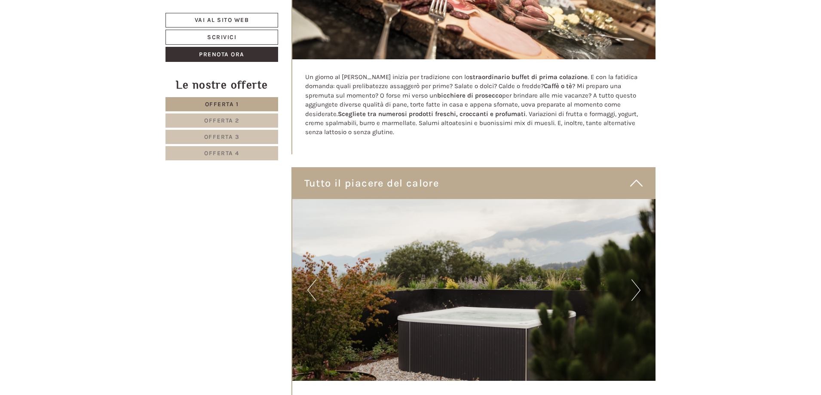
scroll to position [2707, 0]
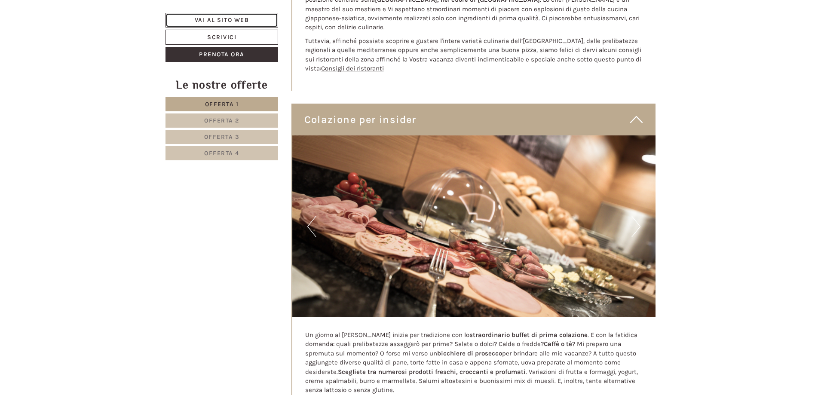
click at [223, 18] on link "Vai al sito web" at bounding box center [221, 20] width 113 height 15
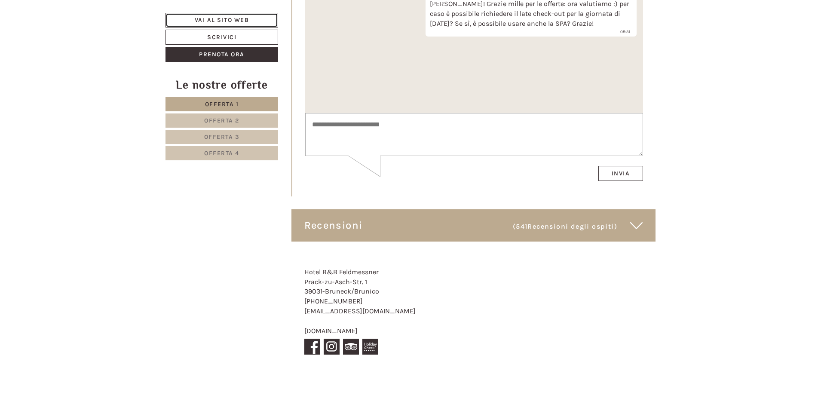
scroll to position [4684, 0]
drag, startPoint x: 378, startPoint y: 303, endPoint x: 304, endPoint y: 303, distance: 73.9
click at [304, 303] on div "Hotel B&B Feldmessner Prack-zu-Asch-Str. 1 39031 - Bruneck/Brunico +39 0474 548…" at bounding box center [367, 312] width 152 height 116
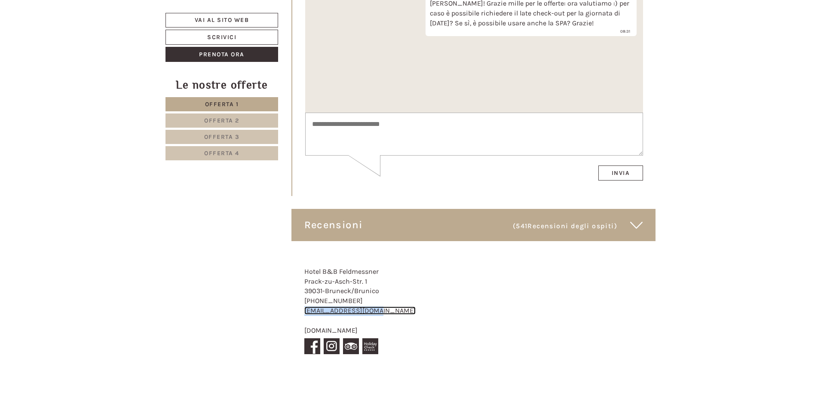
copy link "[EMAIL_ADDRESS][DOMAIN_NAME]"
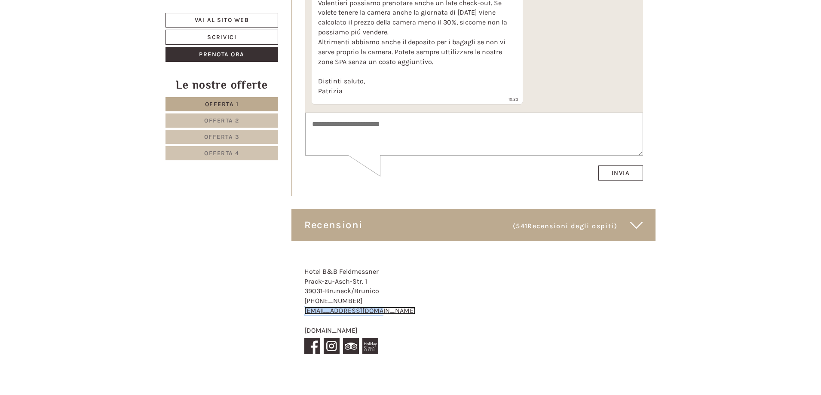
scroll to position [4512, 0]
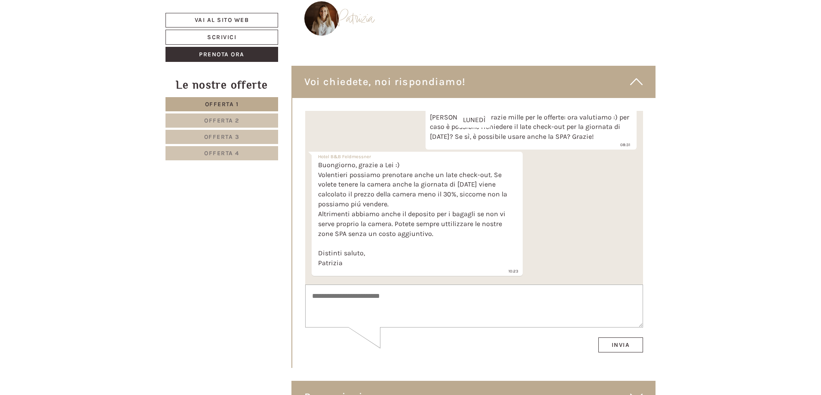
click at [339, 301] on textarea at bounding box center [474, 305] width 338 height 43
type textarea "*"
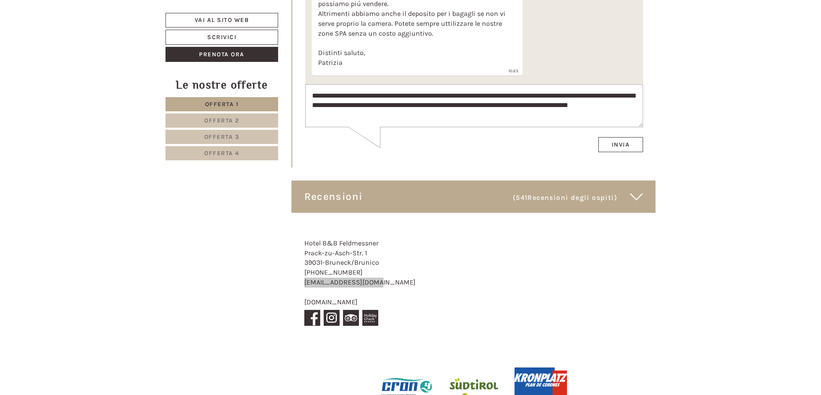
scroll to position [4727, 0]
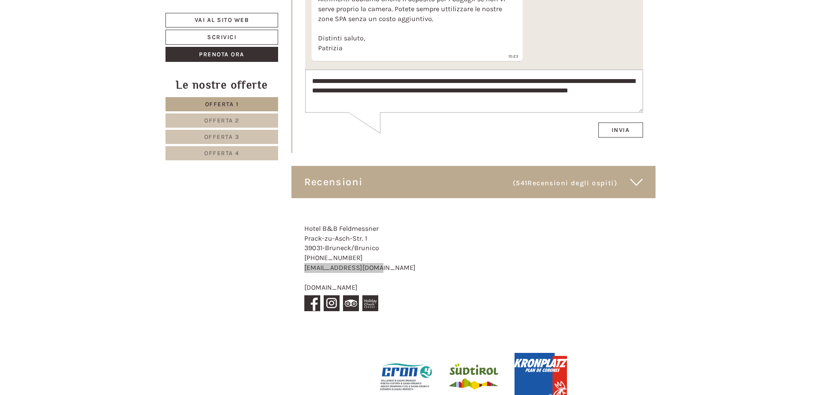
click at [362, 99] on textarea "**********" at bounding box center [474, 91] width 338 height 43
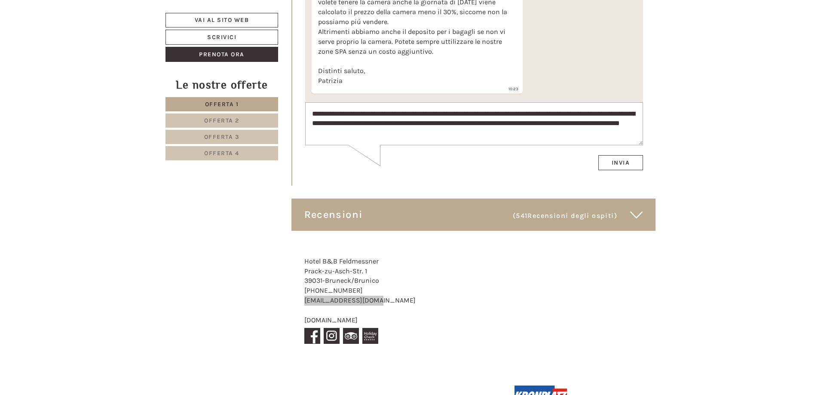
scroll to position [4668, 0]
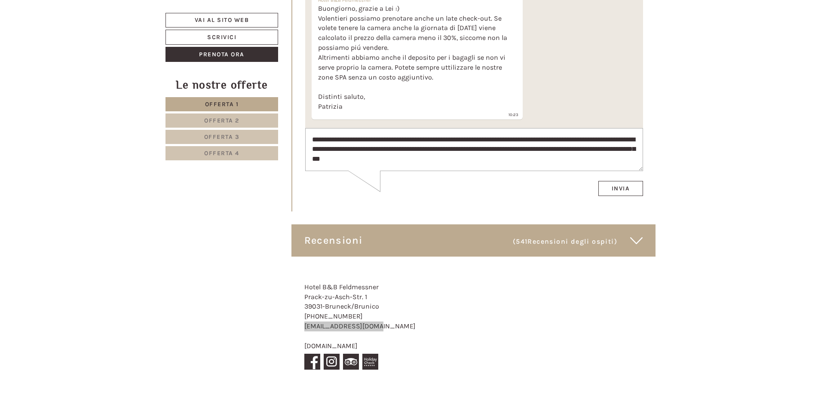
type textarea "**********"
click at [627, 189] on button "Invia" at bounding box center [620, 188] width 45 height 15
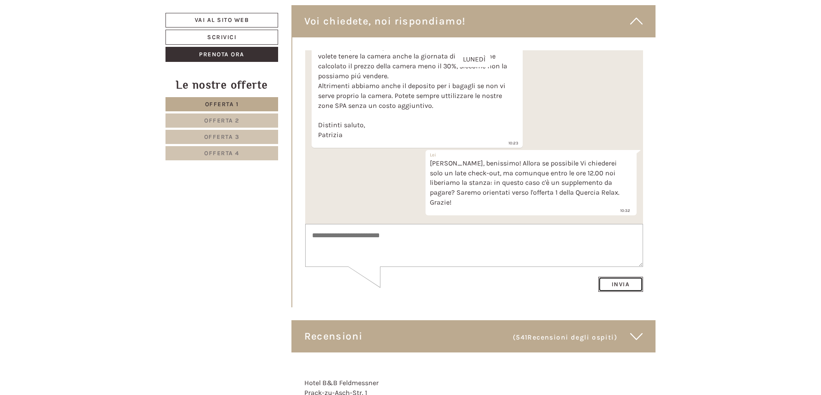
scroll to position [4582, 0]
